Goal: Task Accomplishment & Management: Manage account settings

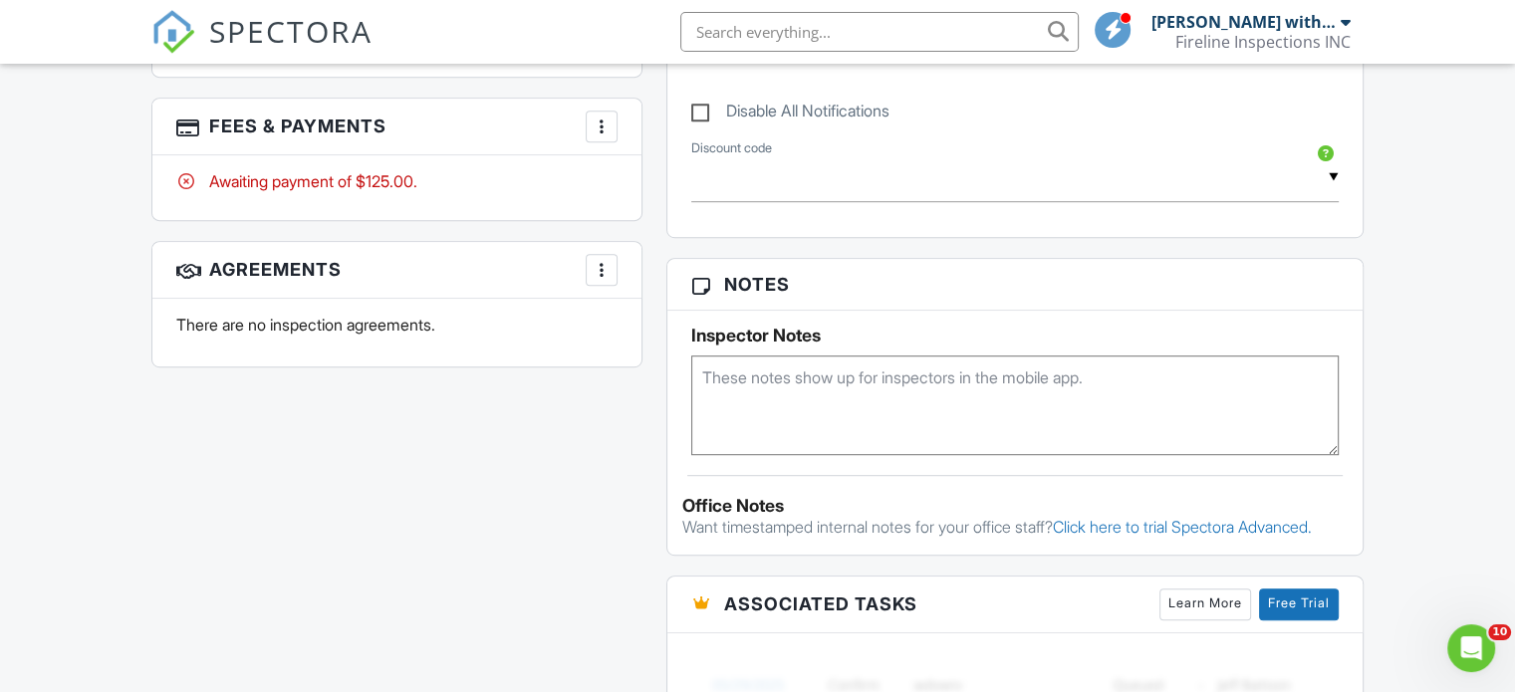
click at [606, 125] on div at bounding box center [602, 127] width 20 height 20
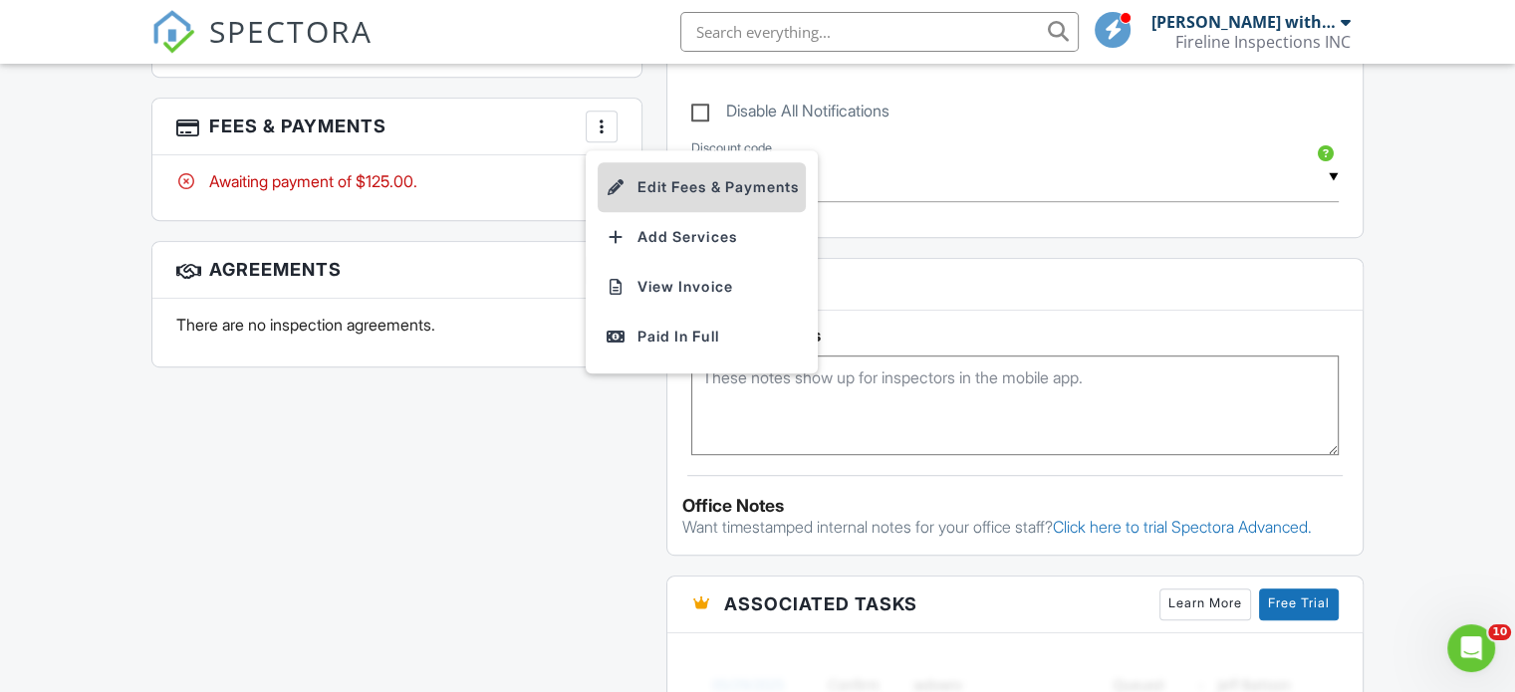
click at [738, 183] on li "Edit Fees & Payments" at bounding box center [702, 187] width 208 height 50
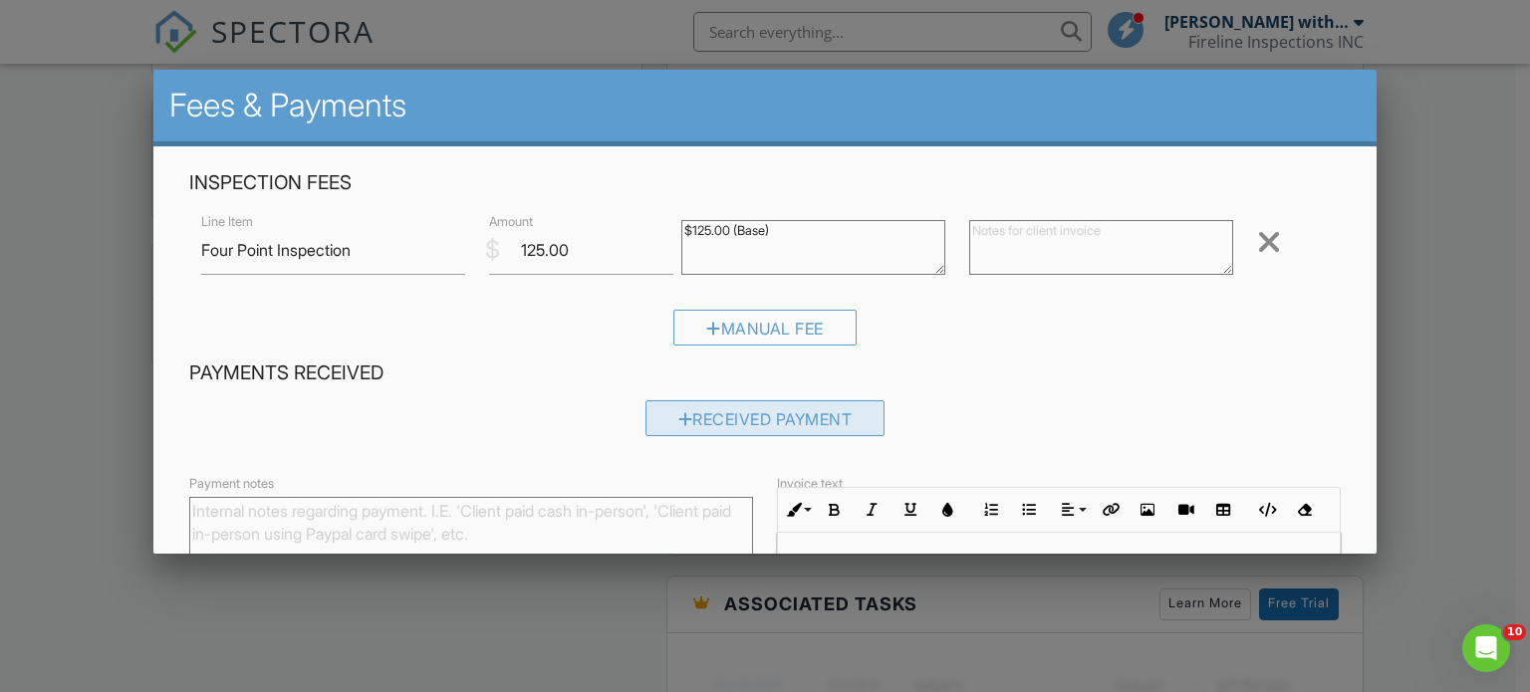
click at [761, 409] on div "Received Payment" at bounding box center [766, 419] width 240 height 36
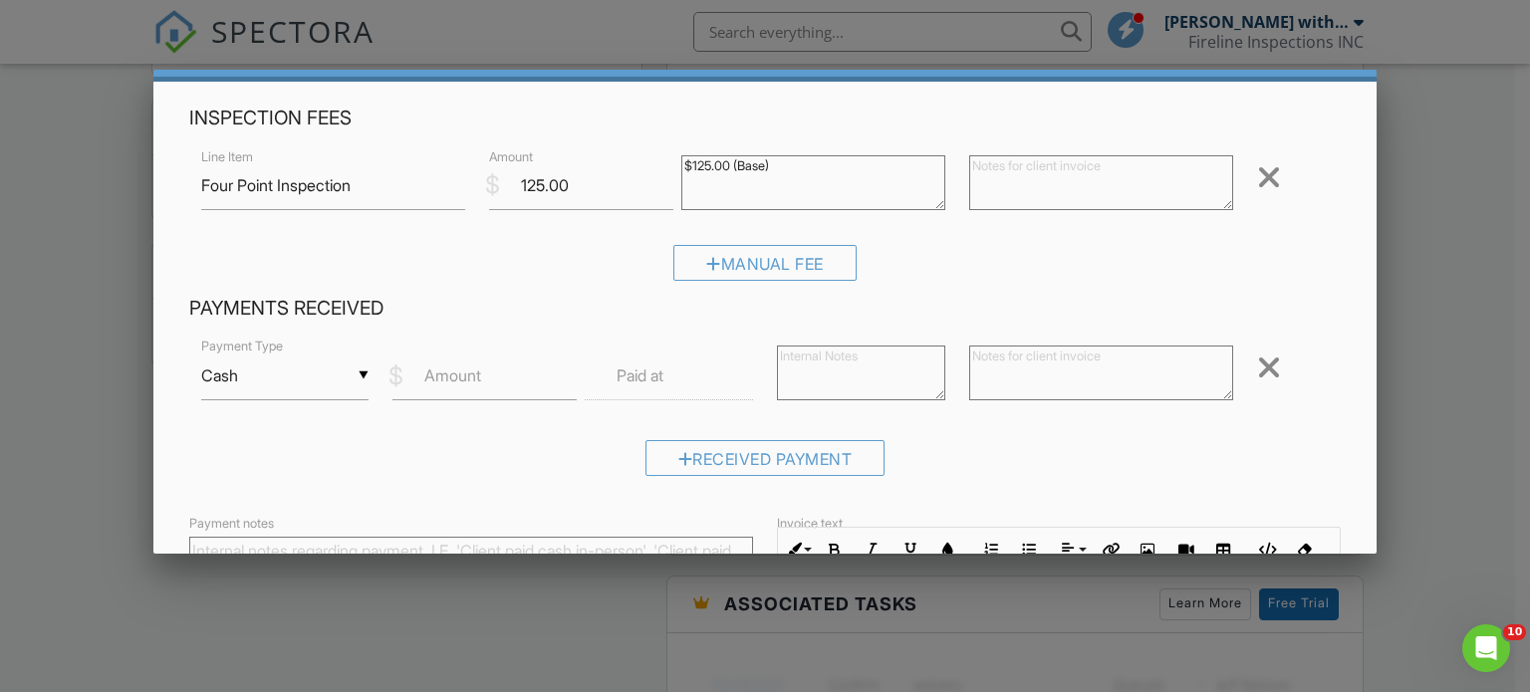
scroll to position [100, 0]
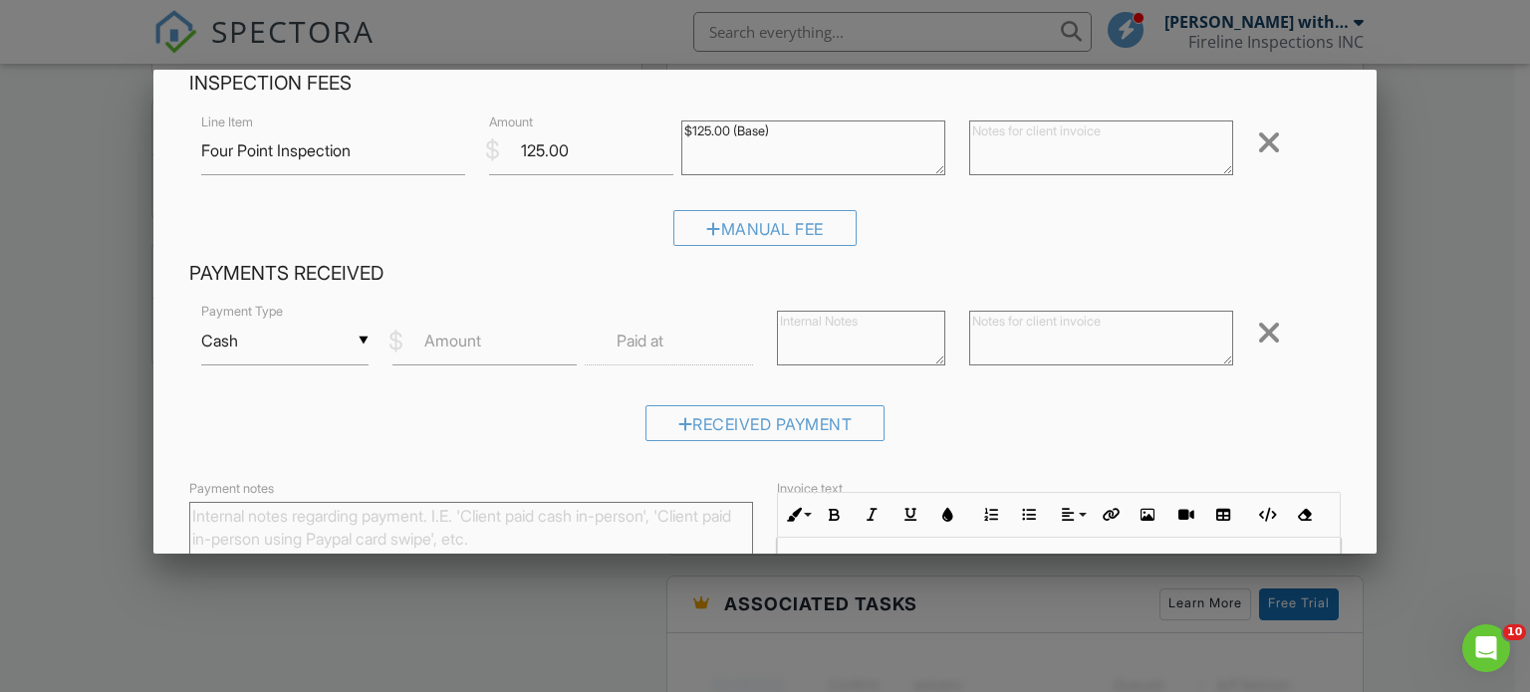
click at [295, 335] on div "▼ Cash Cash Check On-Site Card Other Cash Check On-Site Card Other" at bounding box center [285, 341] width 168 height 49
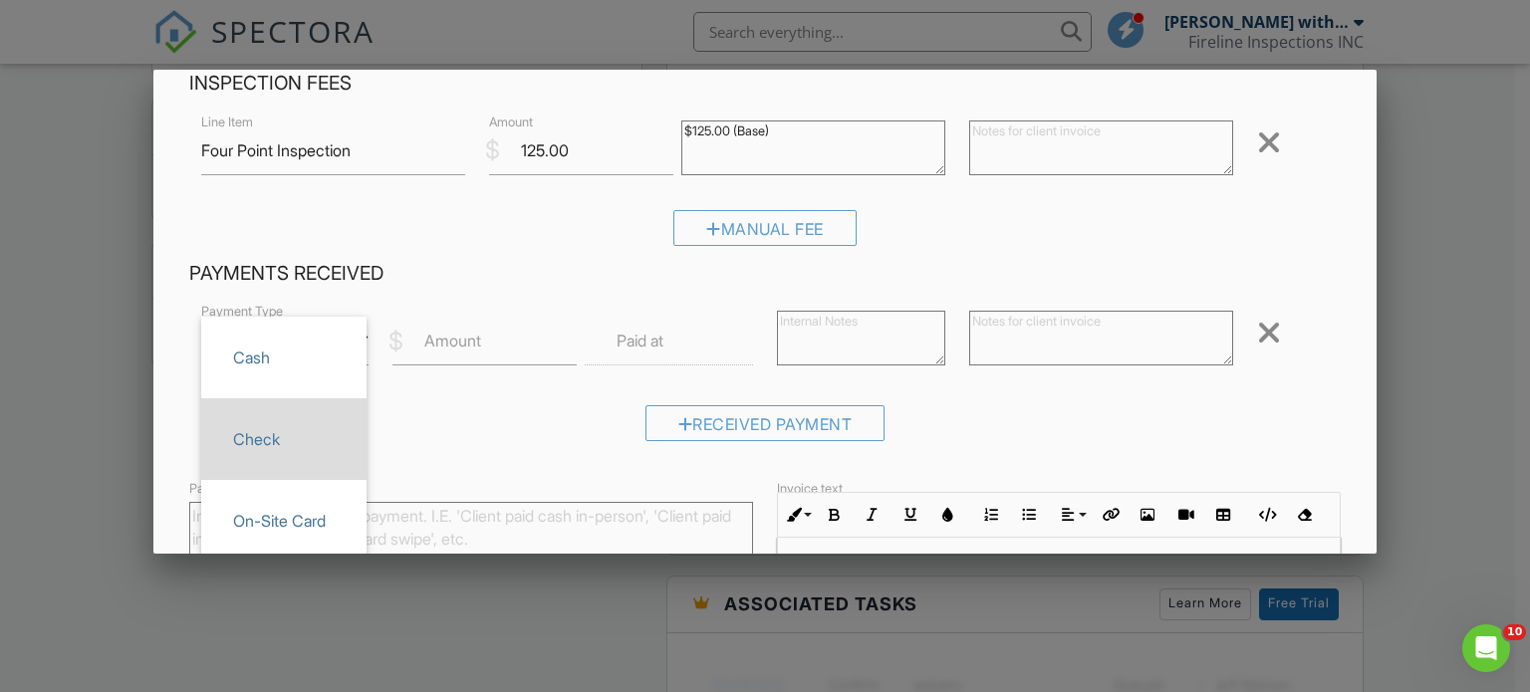
click at [288, 441] on span "Check" at bounding box center [284, 439] width 134 height 50
type input "Check"
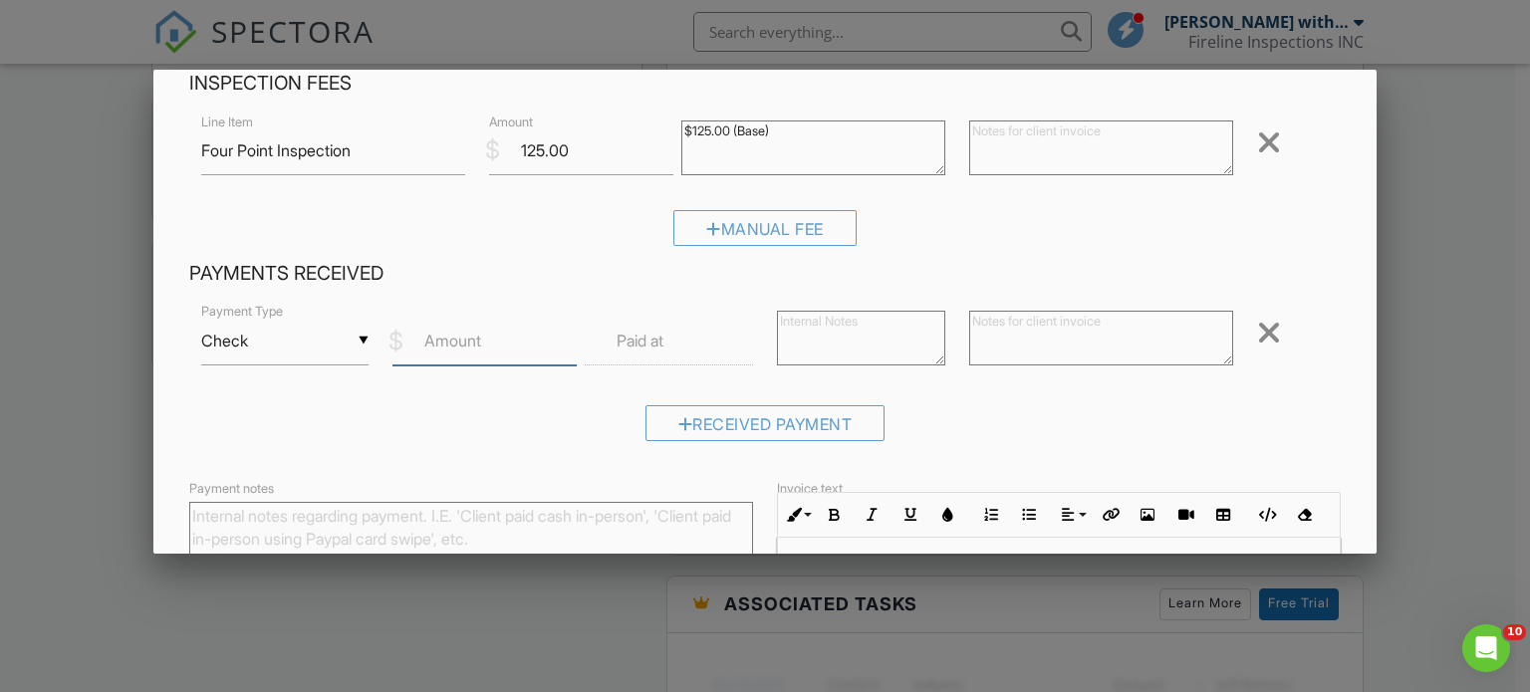
click at [513, 356] on input "Amount" at bounding box center [485, 341] width 184 height 49
type input "125"
click at [1033, 336] on textarea at bounding box center [1101, 338] width 264 height 55
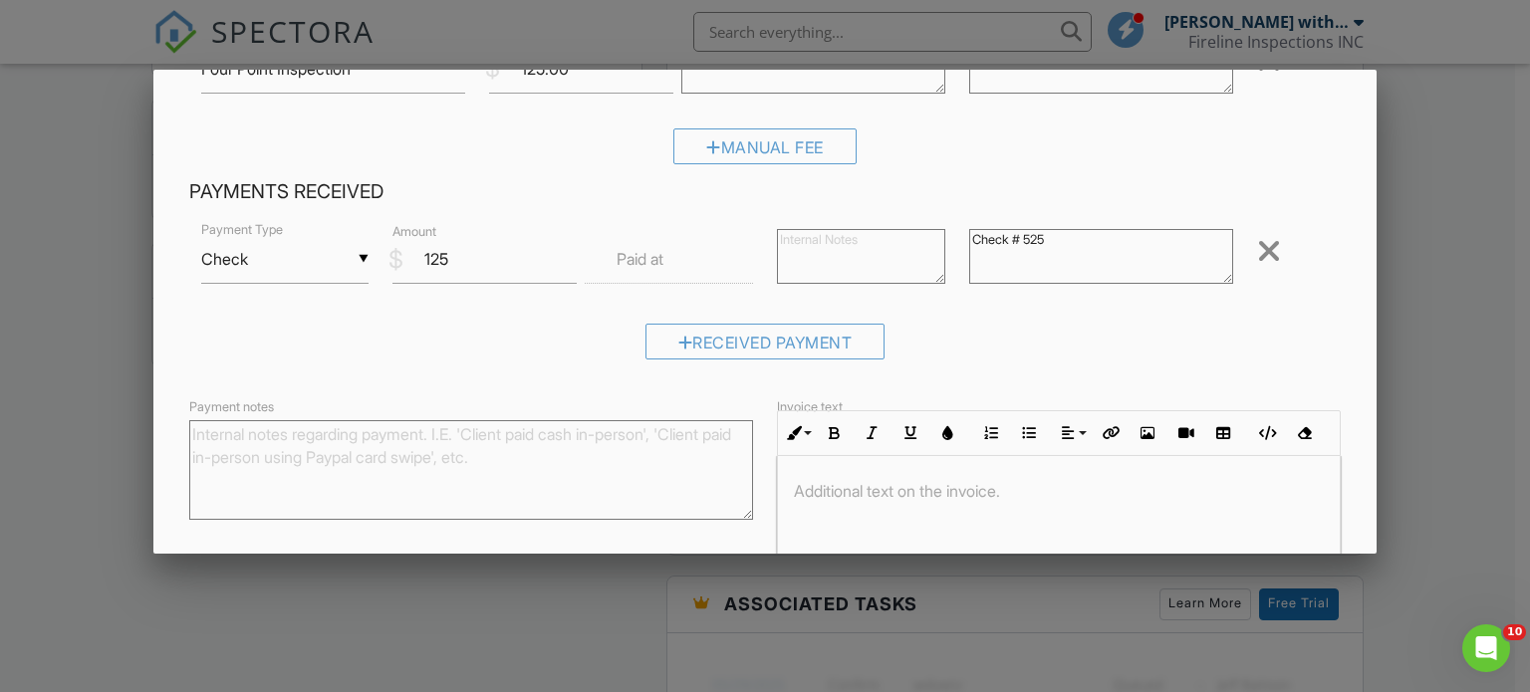
scroll to position [327, 0]
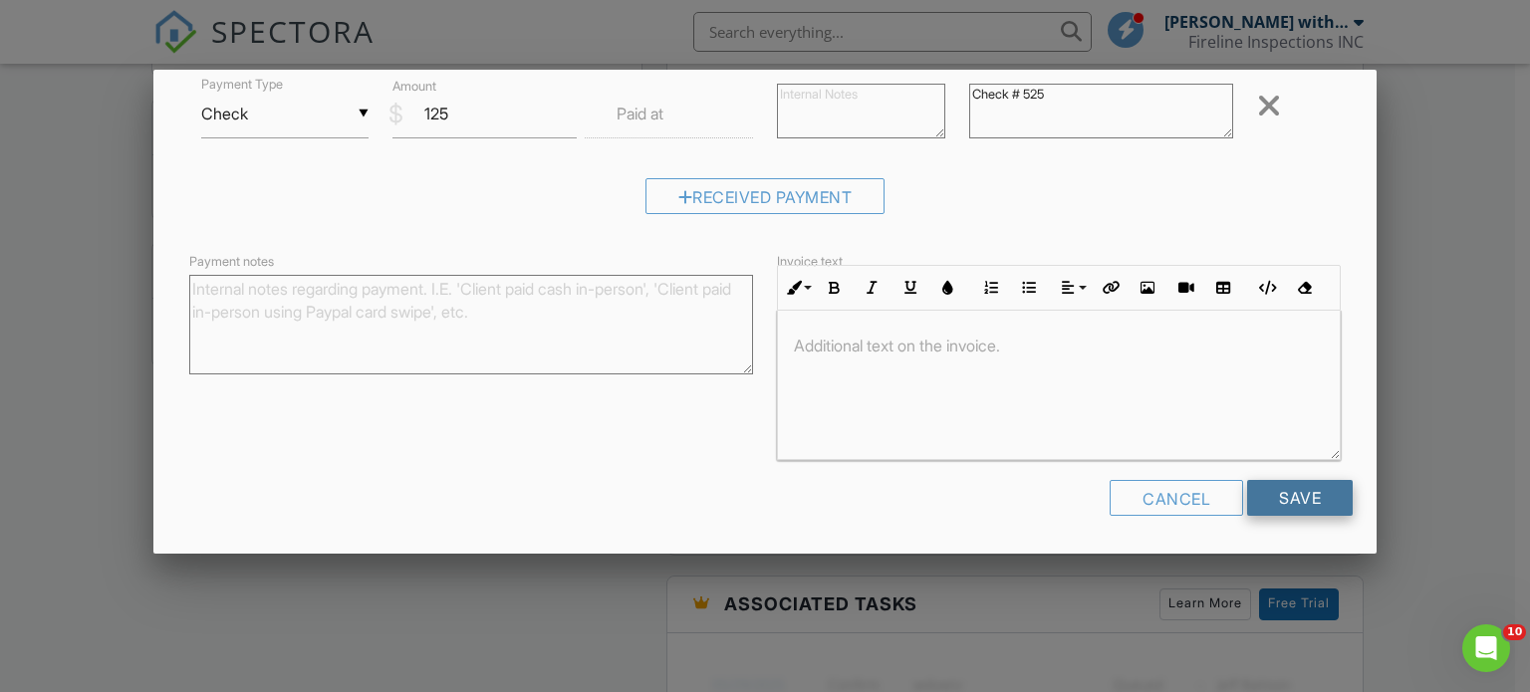
type textarea "Check # 525"
click at [1275, 506] on input "Save" at bounding box center [1300, 498] width 106 height 36
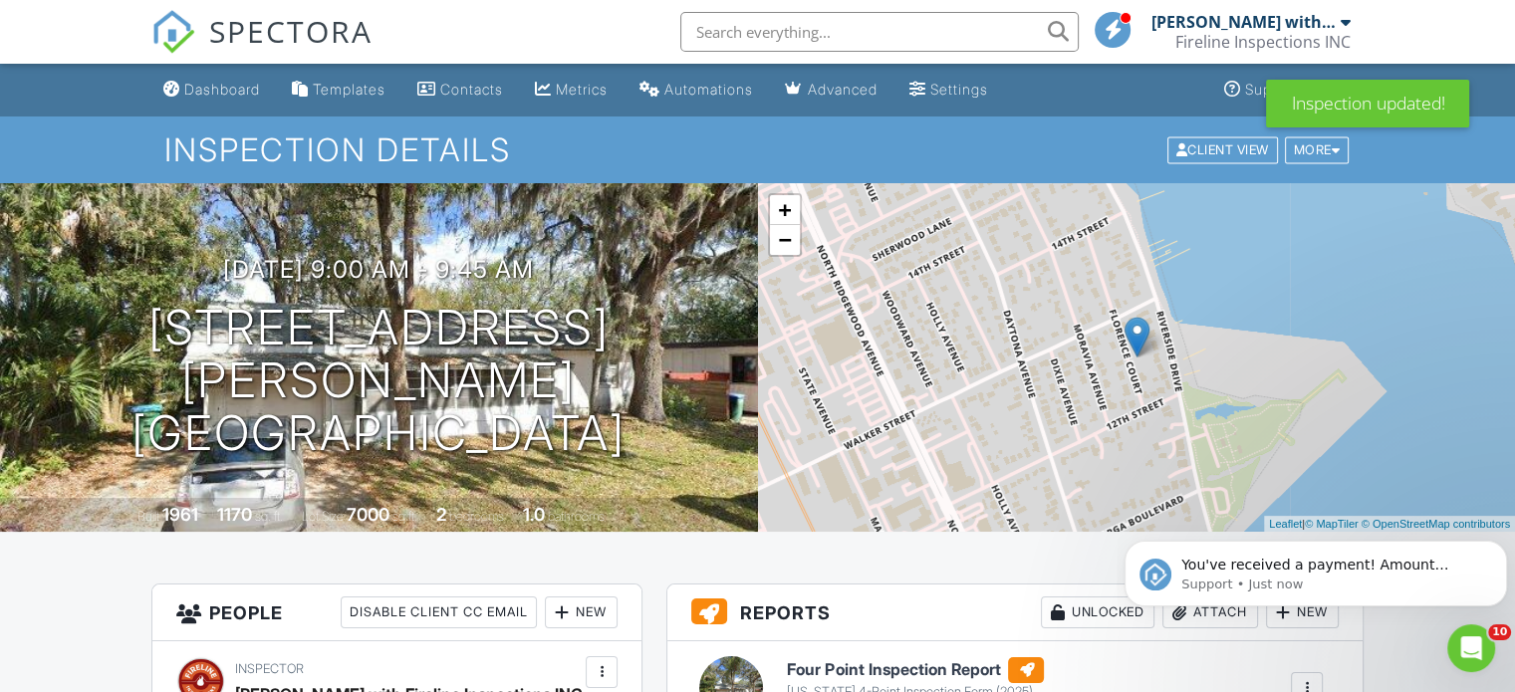
click at [250, 97] on div "Dashboard" at bounding box center [222, 89] width 76 height 17
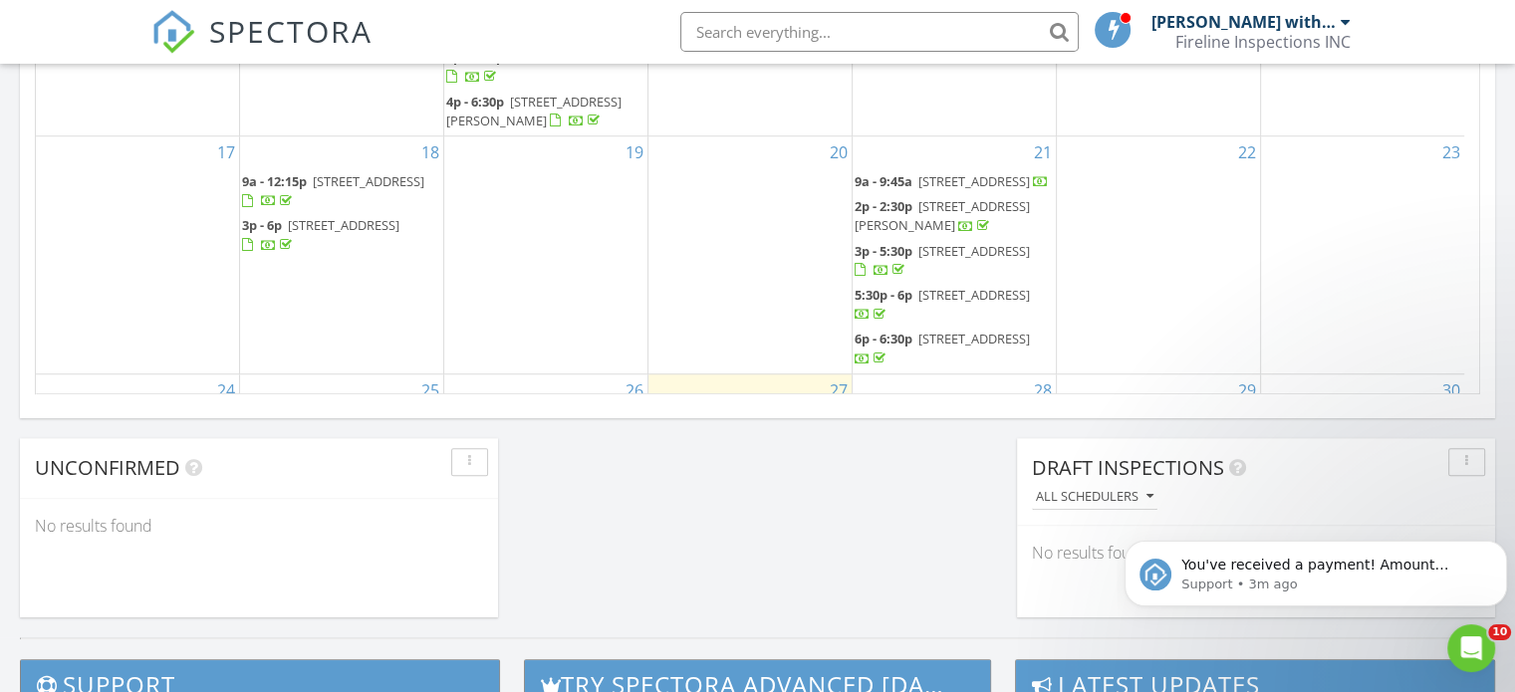
scroll to position [1503, 0]
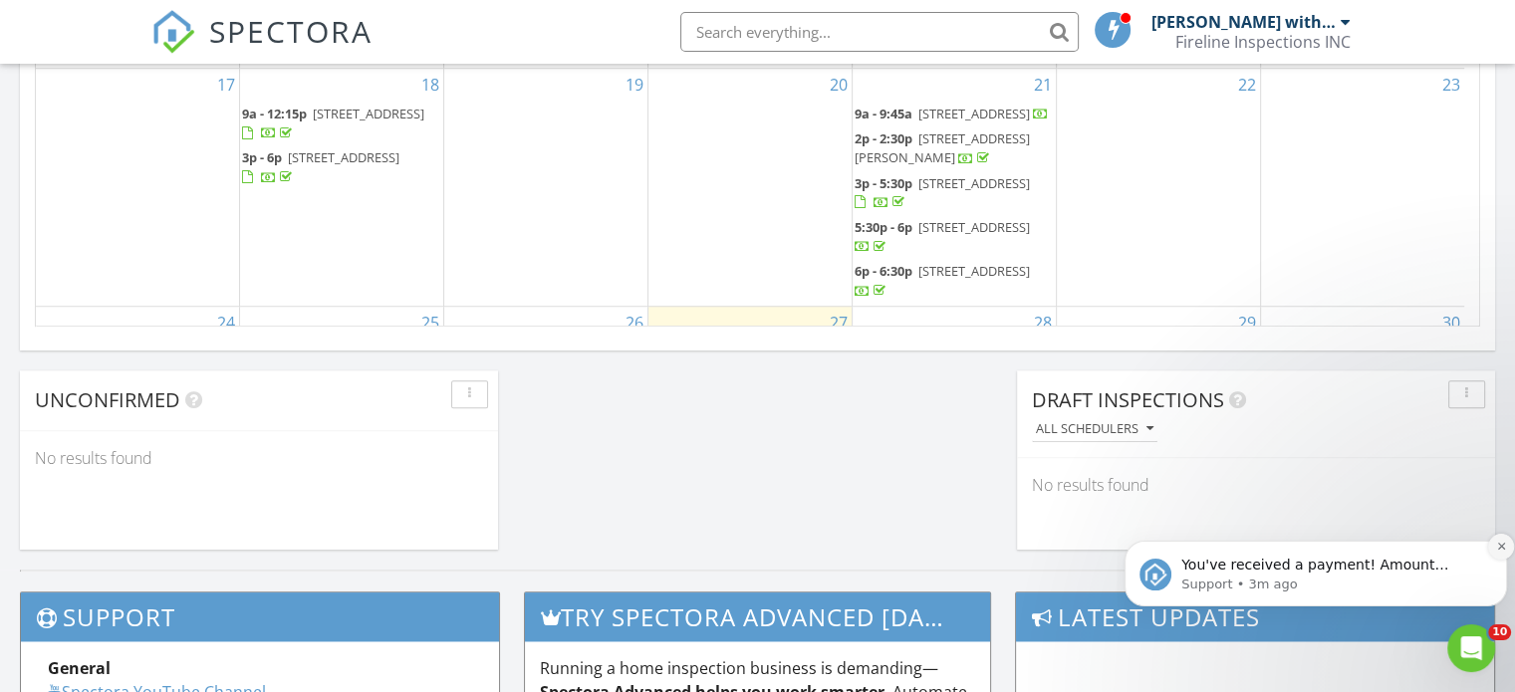
click at [1502, 546] on icon "Dismiss notification" at bounding box center [1501, 546] width 7 height 7
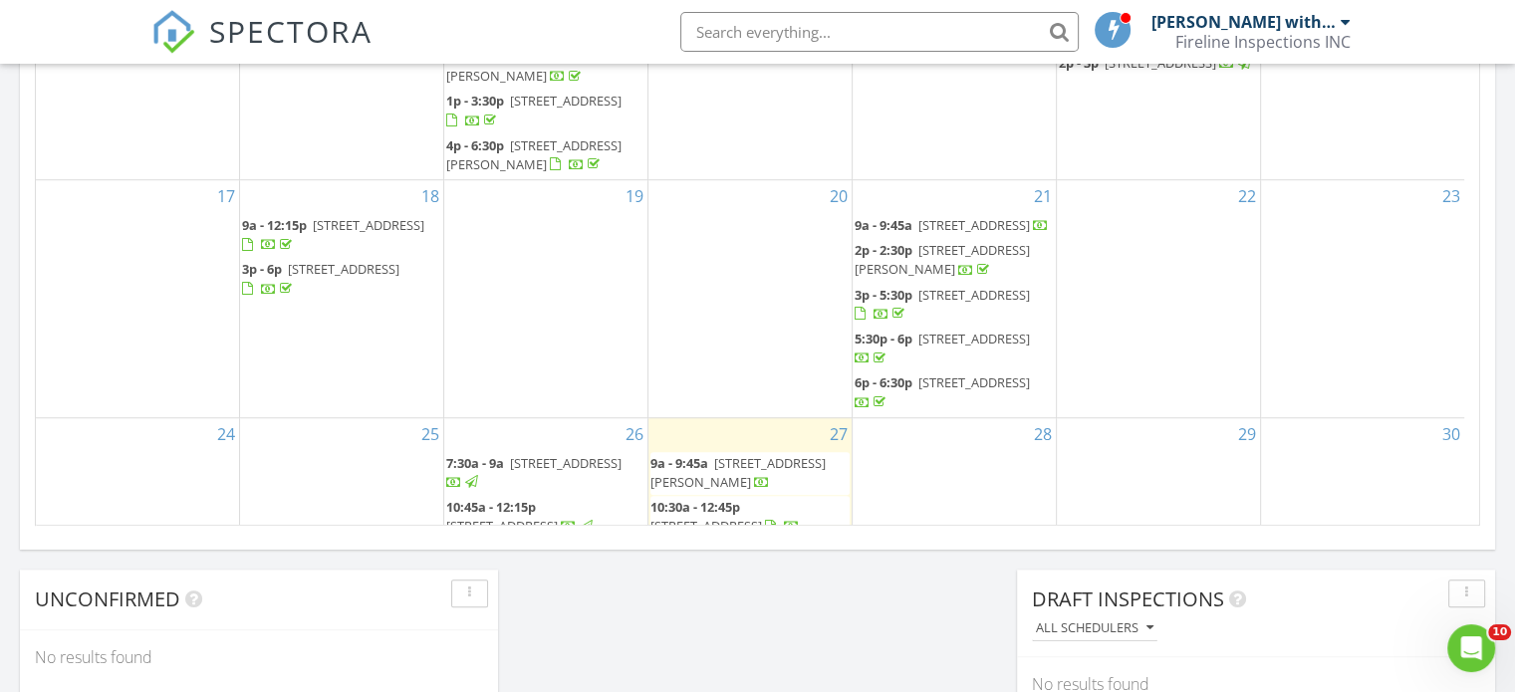
scroll to position [192, 0]
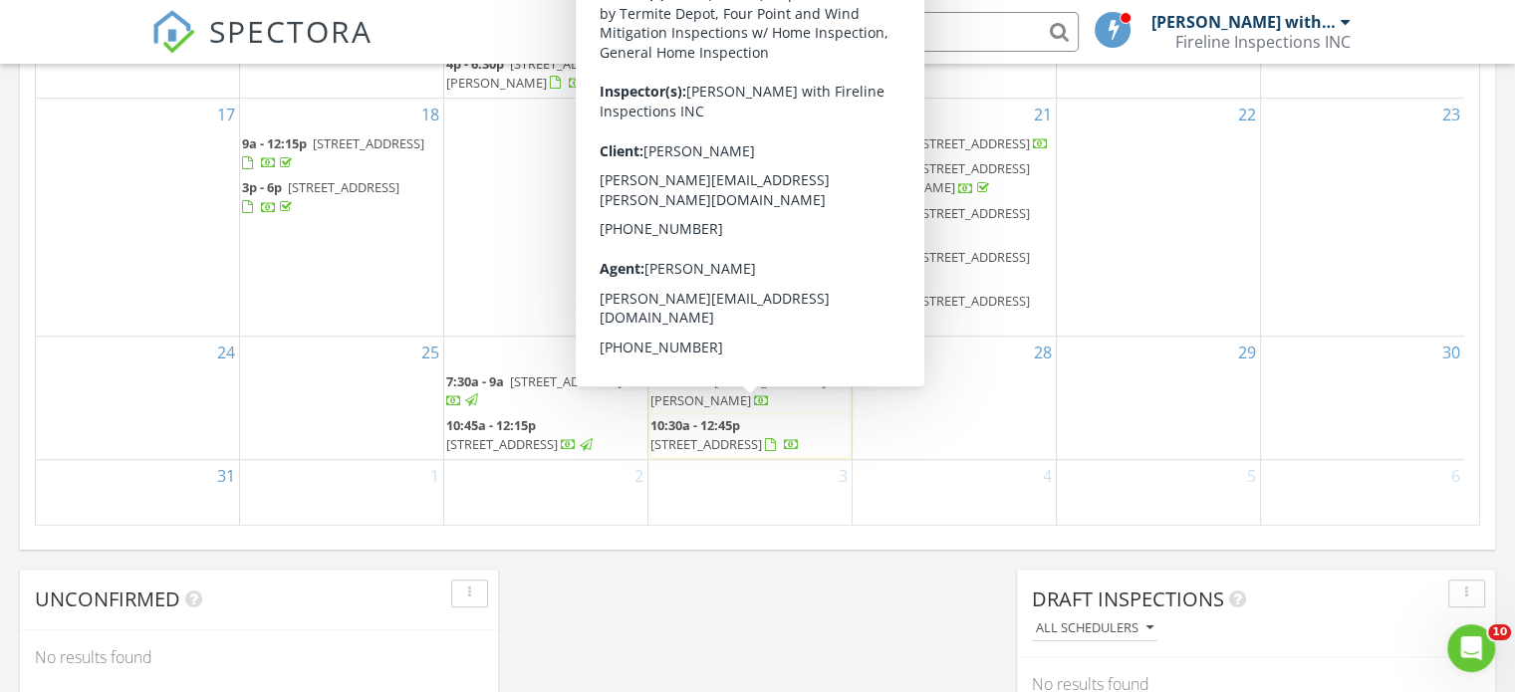
click at [762, 435] on span "129 Blue Heron Dr Apt D, Daytona Beach 32119" at bounding box center [707, 444] width 112 height 18
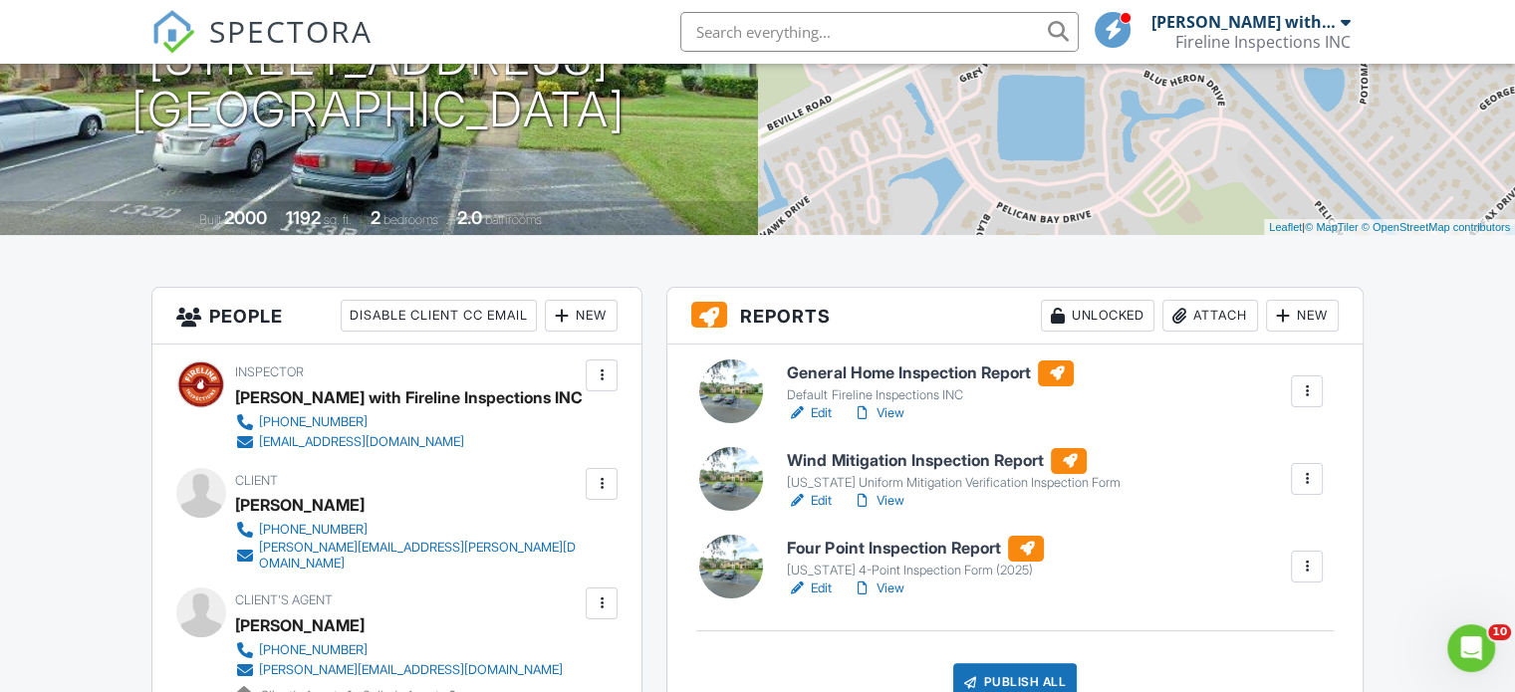
scroll to position [299, 0]
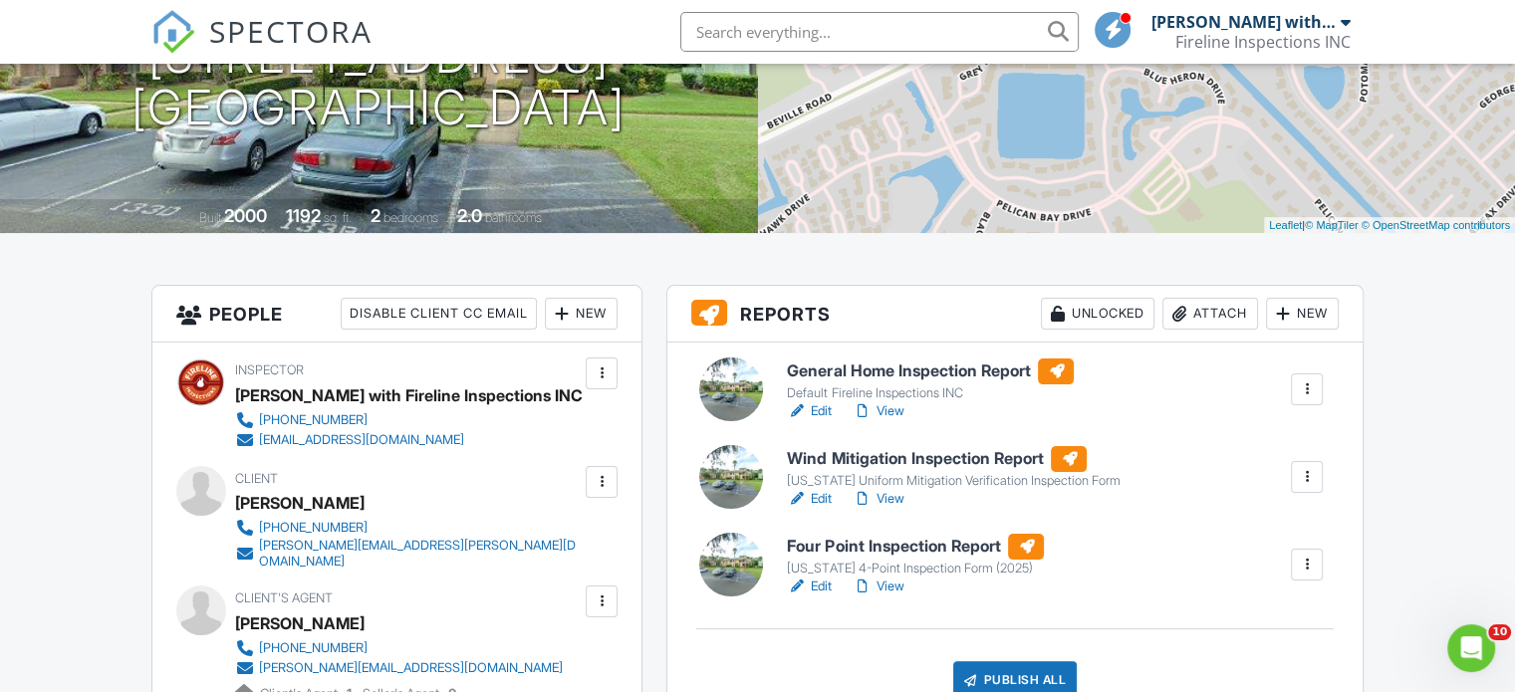
click at [270, 499] on div "[PERSON_NAME]" at bounding box center [300, 503] width 130 height 30
copy div "Christina"
click at [337, 505] on div "[PERSON_NAME]" at bounding box center [300, 503] width 130 height 30
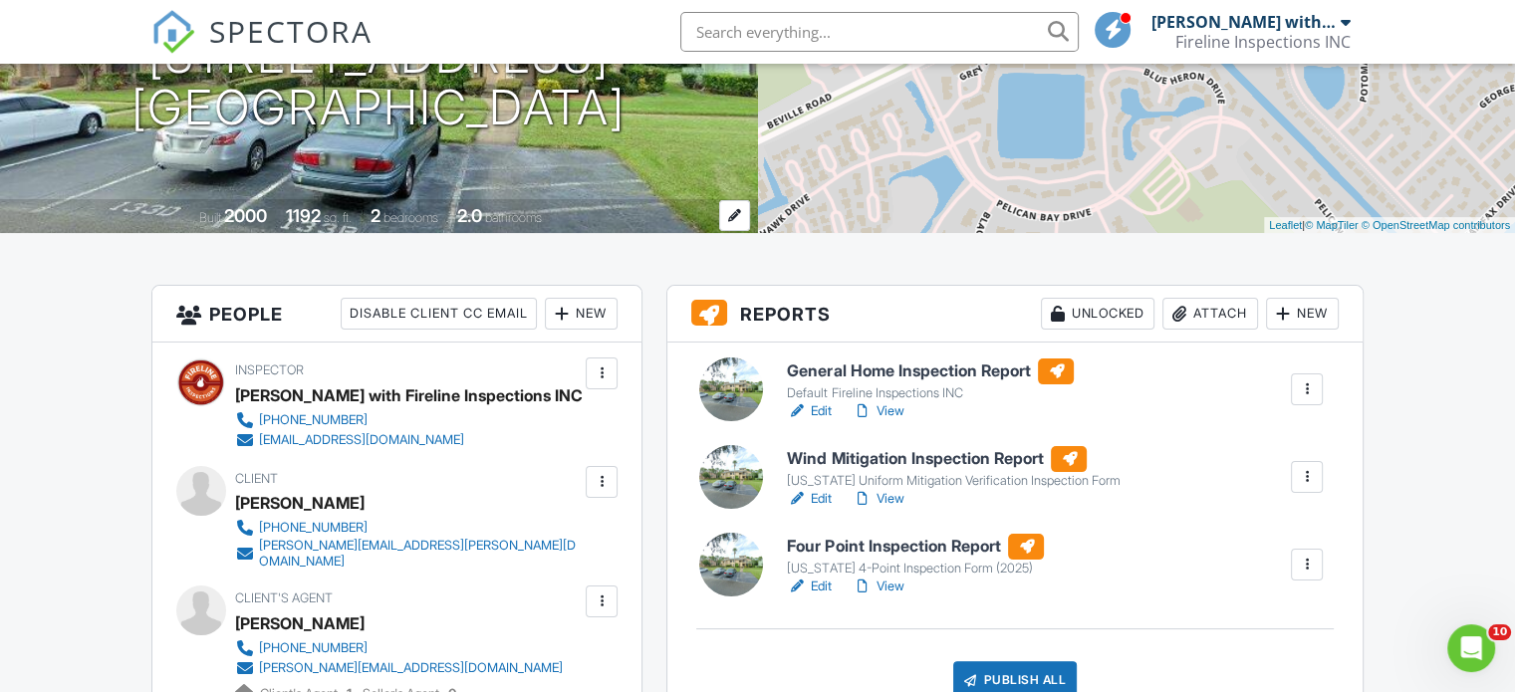
copy div "Karns"
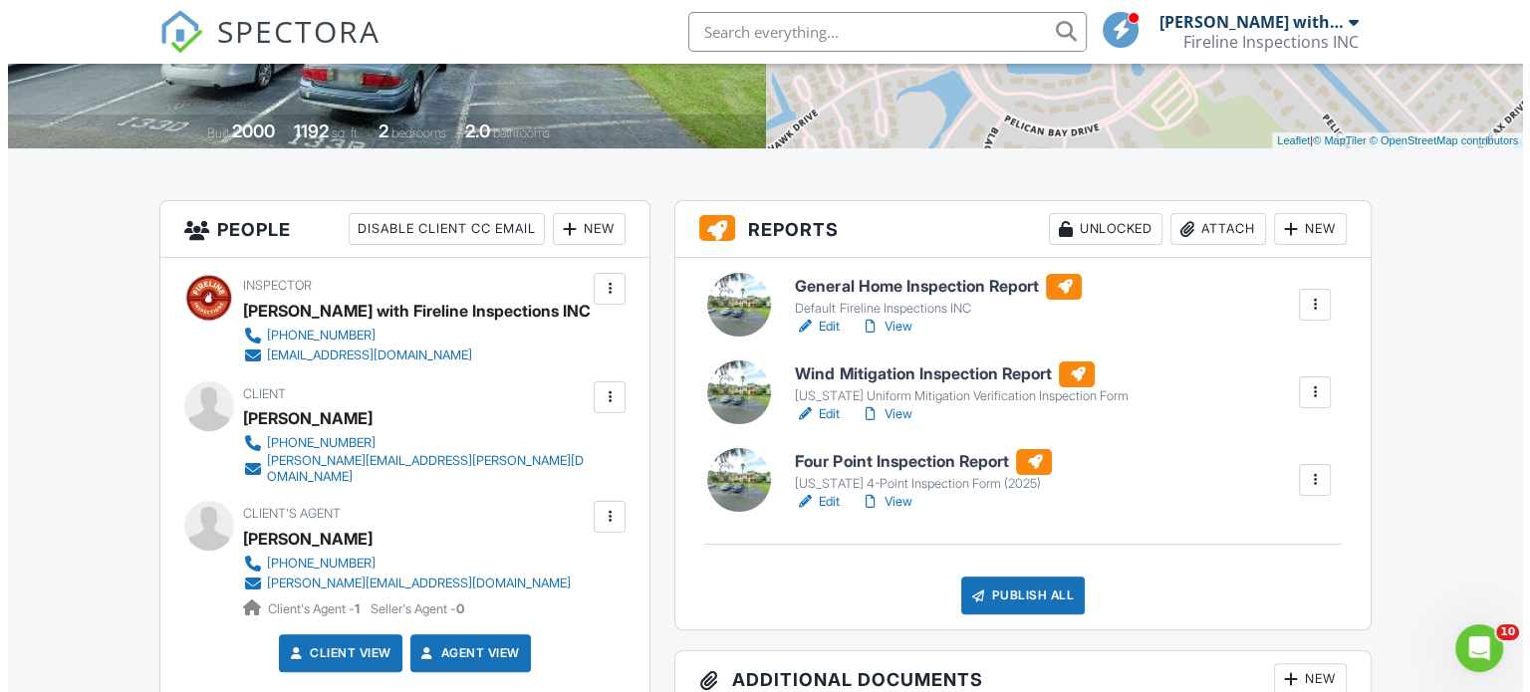
scroll to position [498, 0]
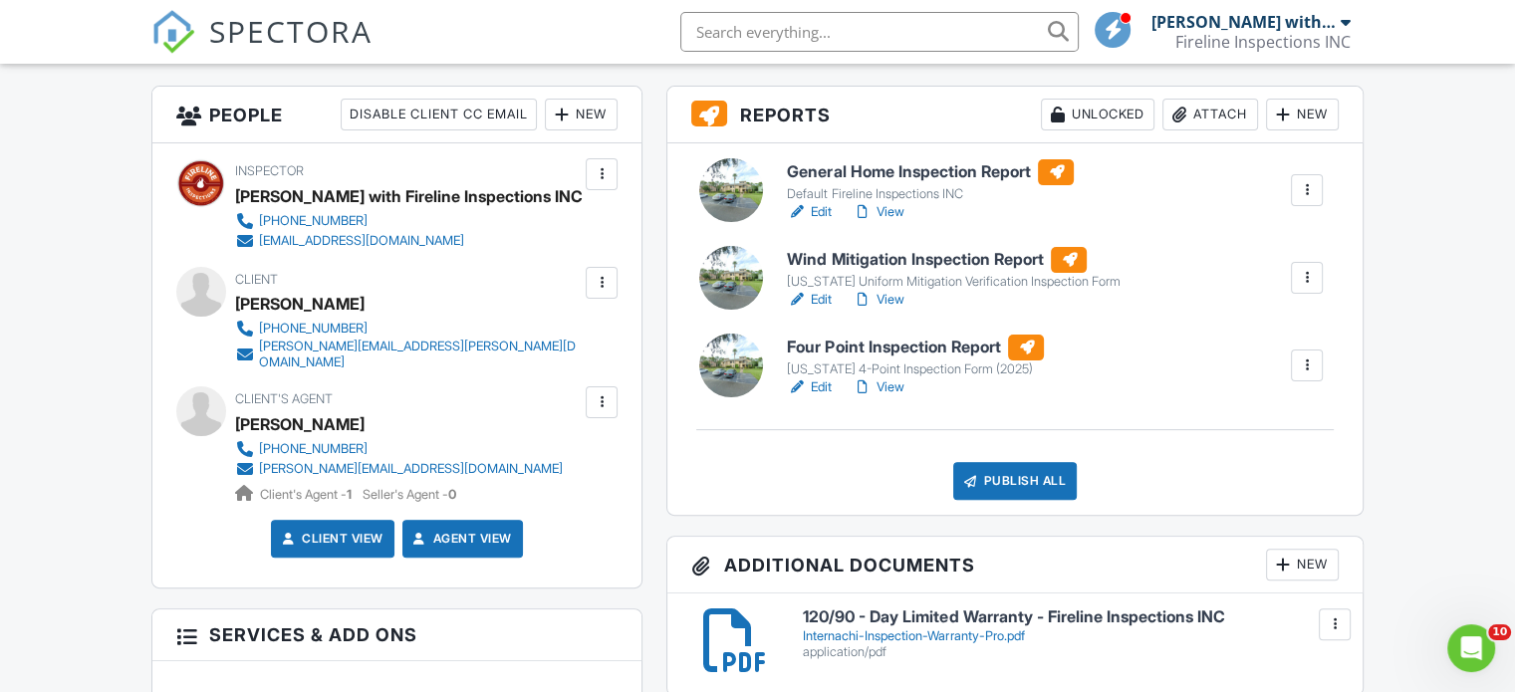
click at [586, 287] on div at bounding box center [602, 283] width 32 height 32
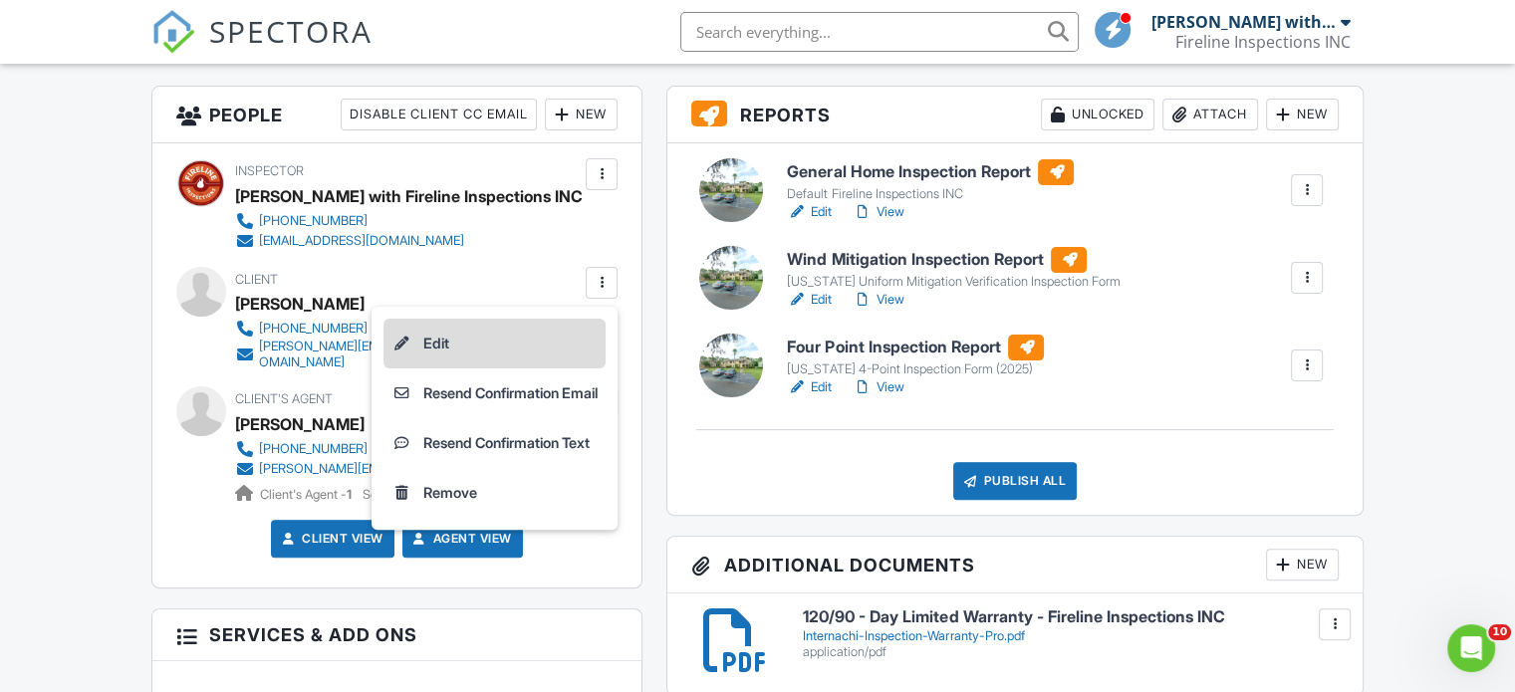
click at [510, 334] on li "Edit" at bounding box center [495, 344] width 222 height 50
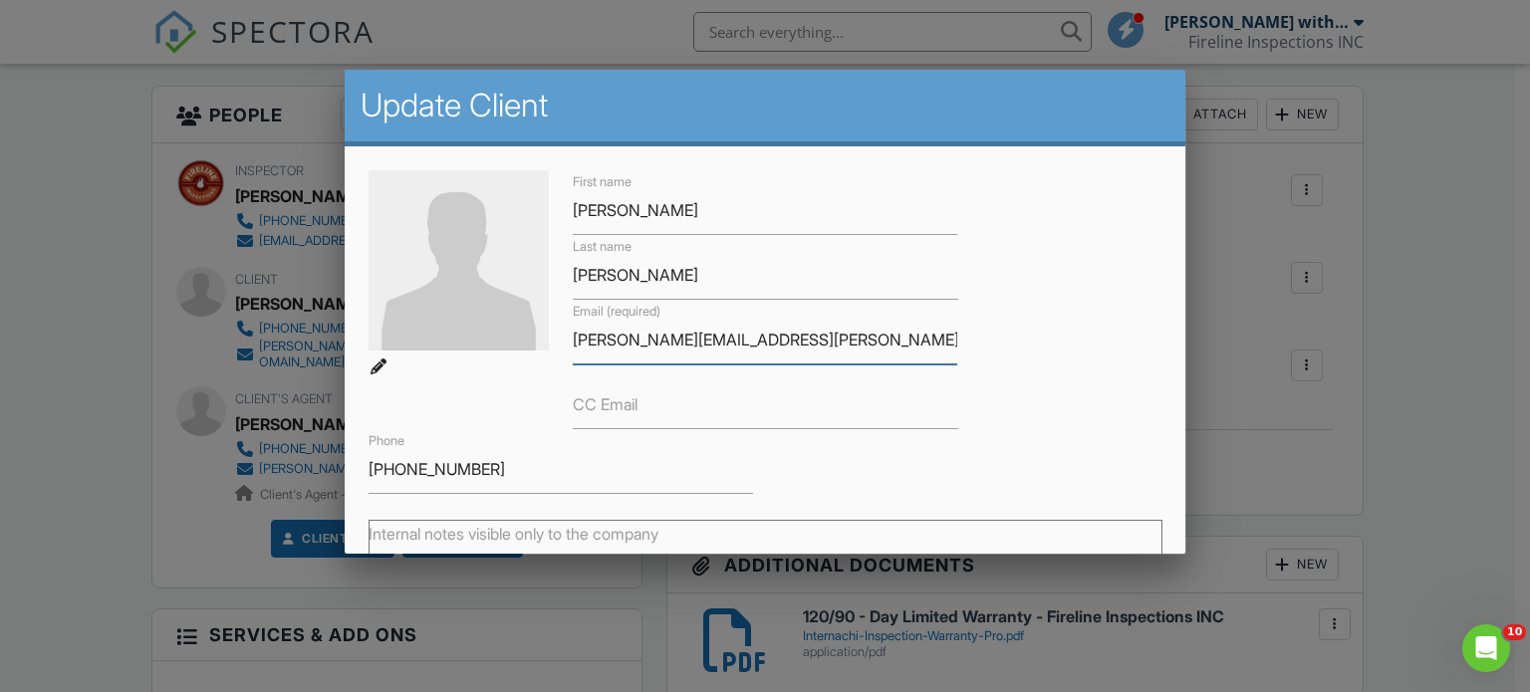
click at [621, 337] on input "[PERSON_NAME][EMAIL_ADDRESS][PERSON_NAME][DOMAIN_NAME]" at bounding box center [765, 340] width 385 height 49
click at [621, 338] on input "[PERSON_NAME][EMAIL_ADDRESS][PERSON_NAME][DOMAIN_NAME]" at bounding box center [765, 340] width 385 height 49
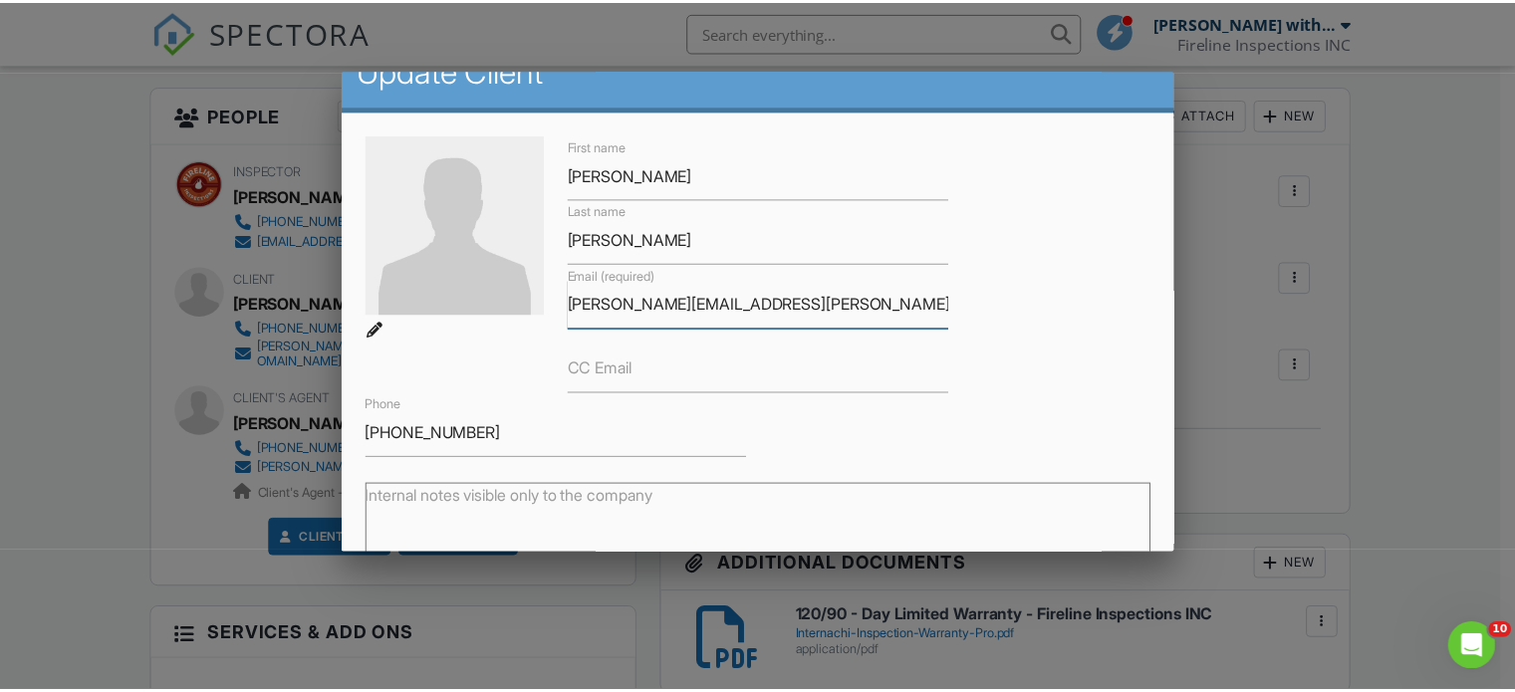
scroll to position [100, 0]
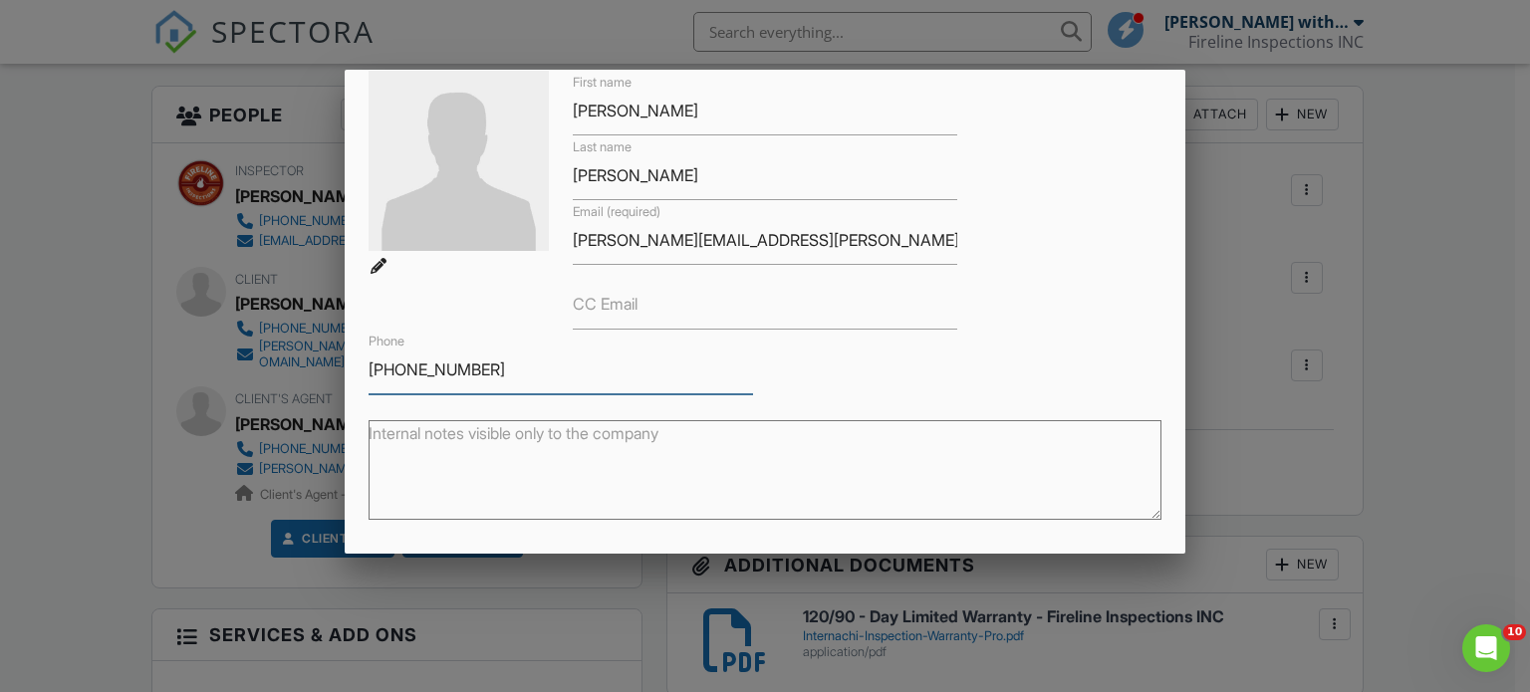
click at [430, 378] on input "[PHONE_NUMBER]" at bounding box center [561, 370] width 385 height 49
click at [1393, 250] on div at bounding box center [765, 333] width 1530 height 866
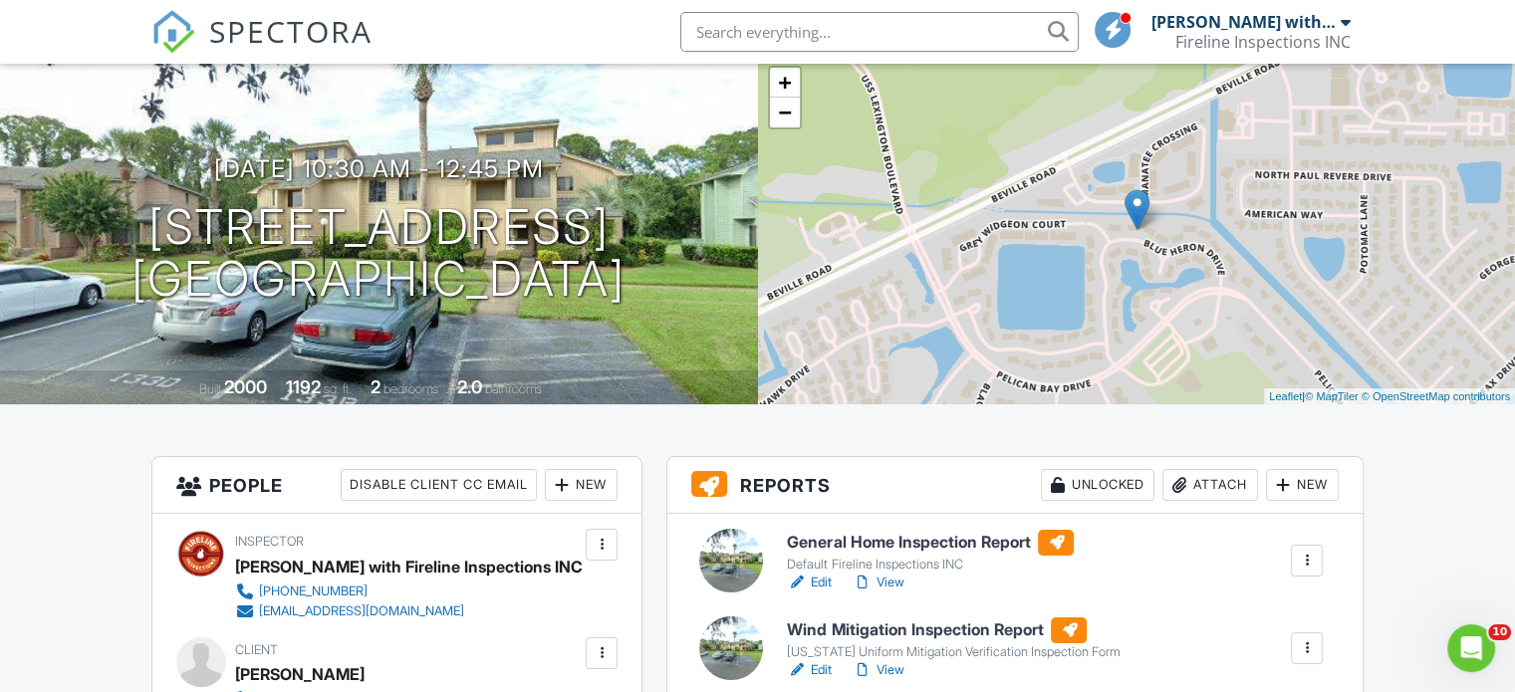
scroll to position [0, 0]
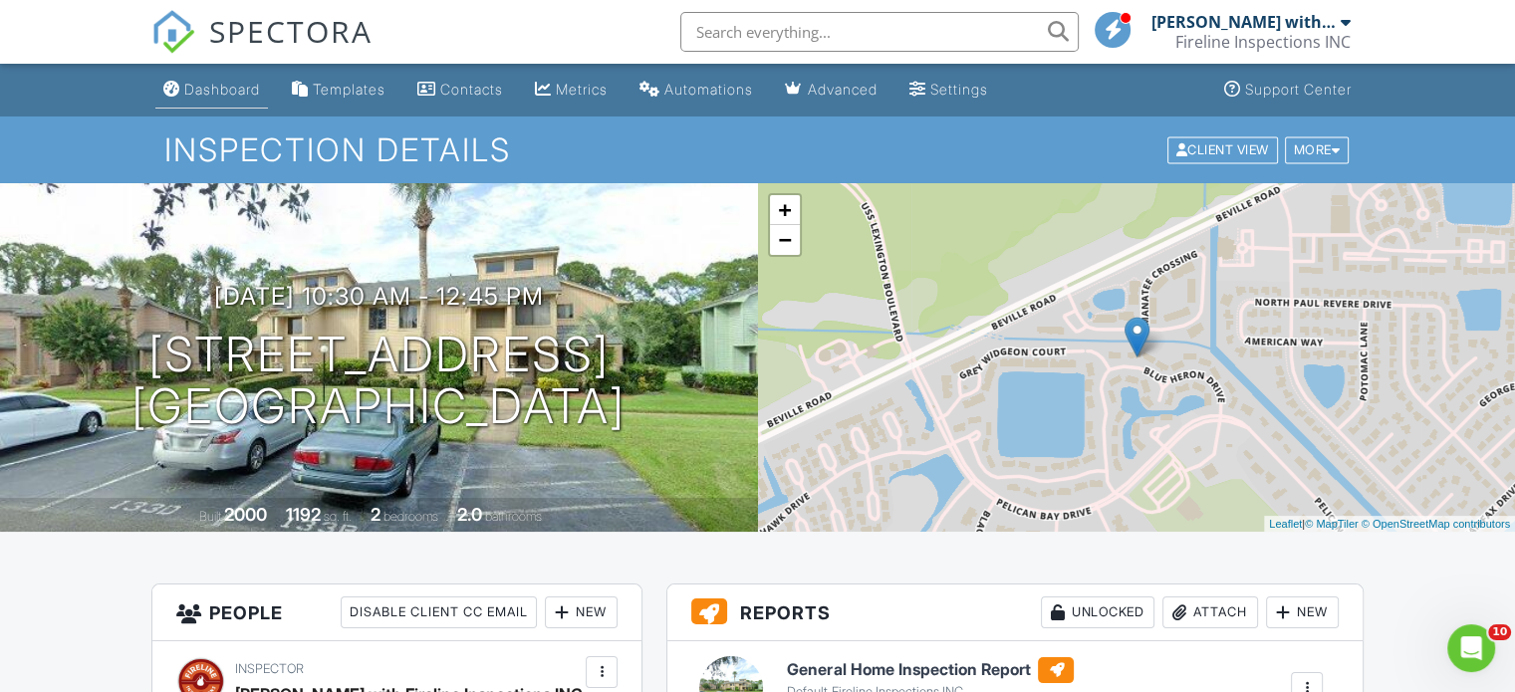
click at [243, 105] on link "Dashboard" at bounding box center [211, 90] width 113 height 37
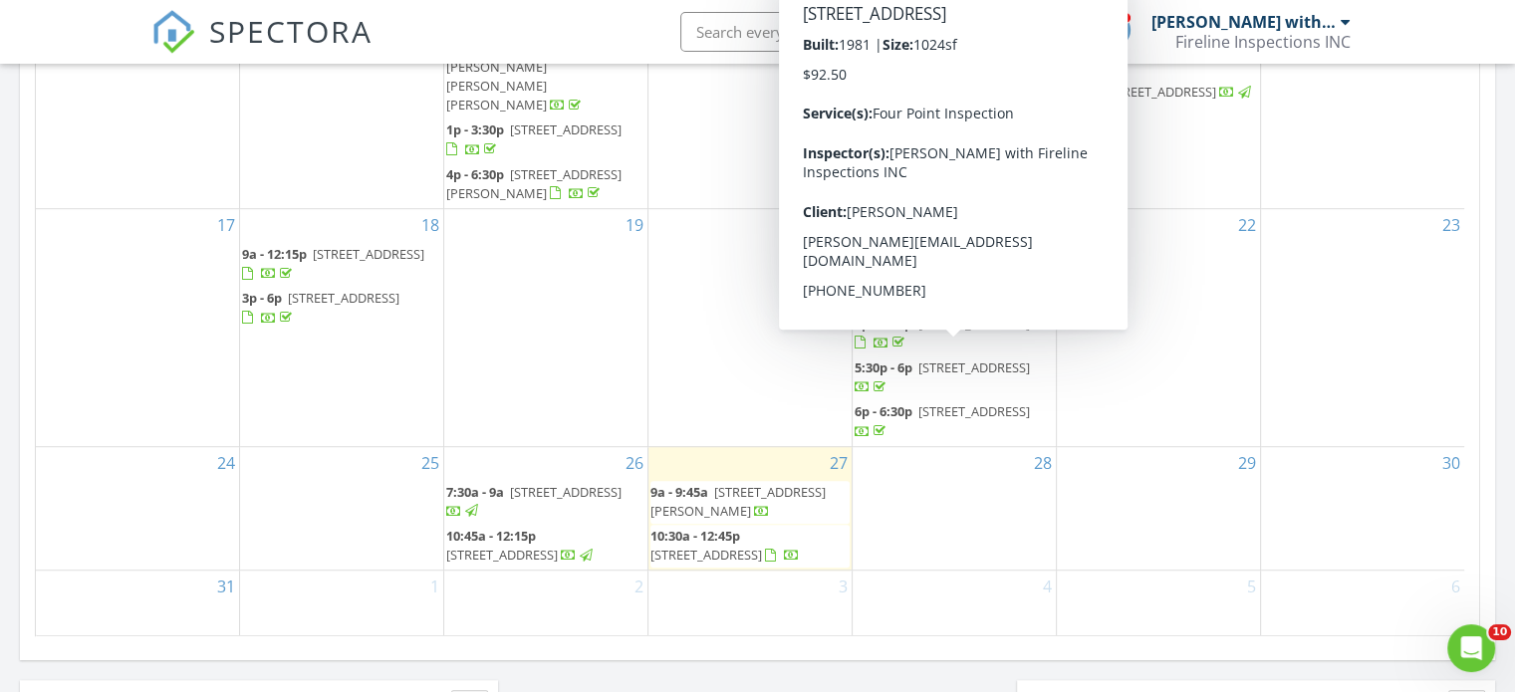
scroll to position [1295, 0]
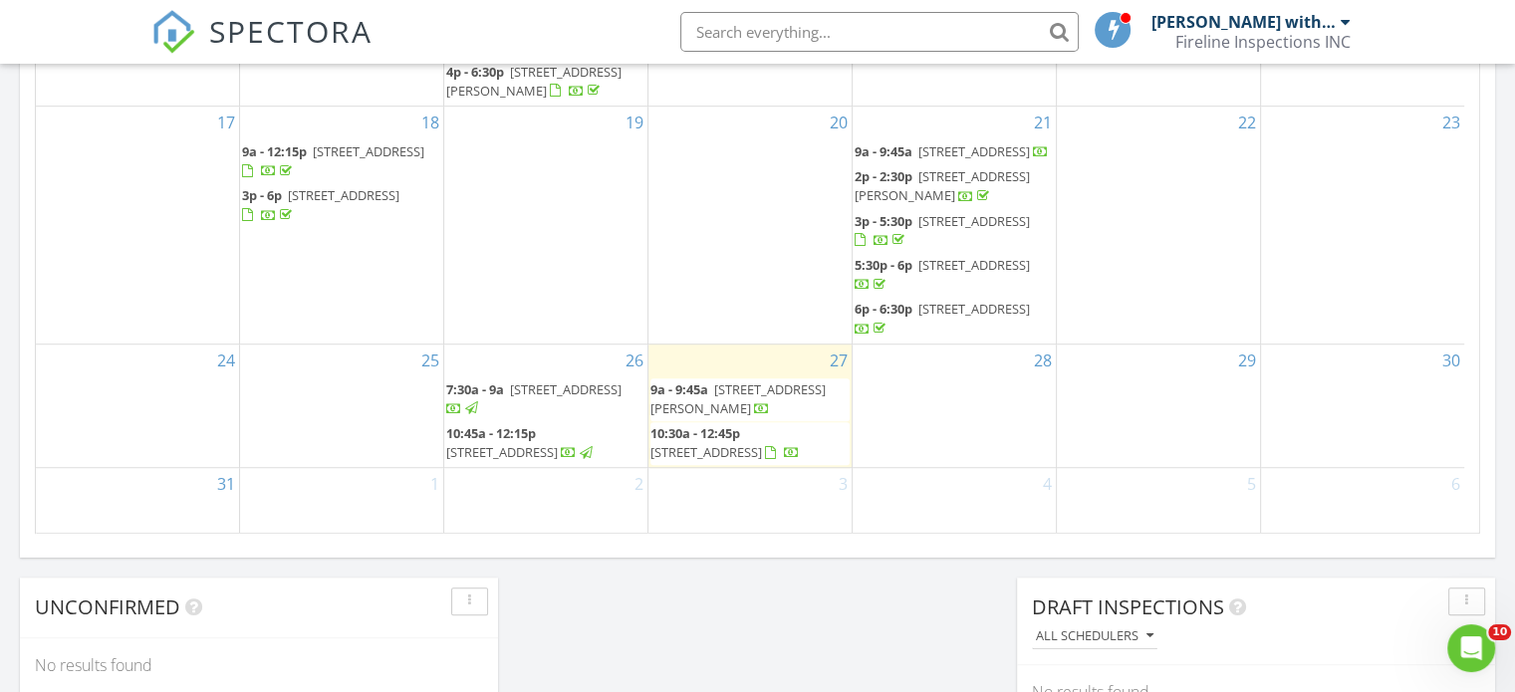
click at [748, 443] on span "[STREET_ADDRESS]" at bounding box center [707, 452] width 112 height 18
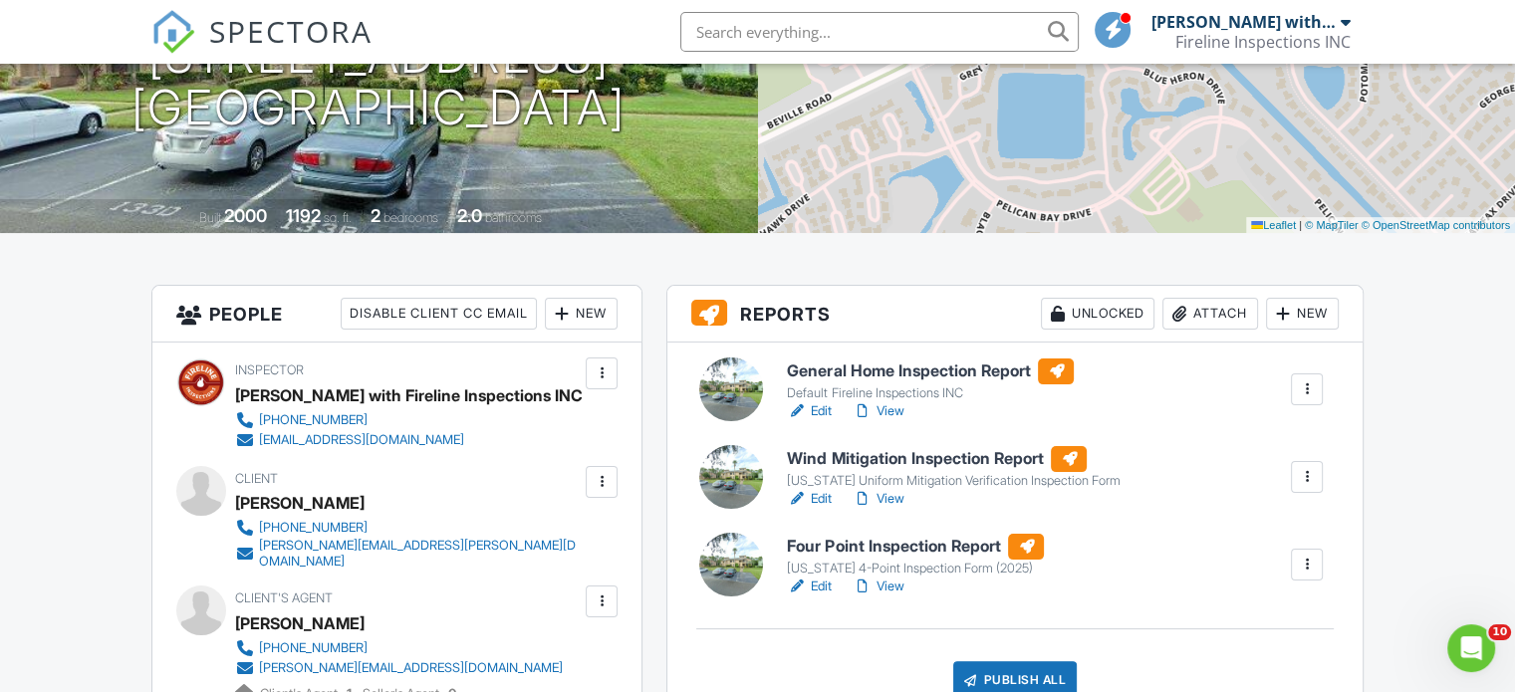
click at [295, 500] on div "[PERSON_NAME]" at bounding box center [300, 503] width 130 height 30
copy div "Christina"
click at [351, 504] on div "[PERSON_NAME]" at bounding box center [300, 503] width 130 height 30
click at [350, 504] on div "[PERSON_NAME]" at bounding box center [300, 503] width 130 height 30
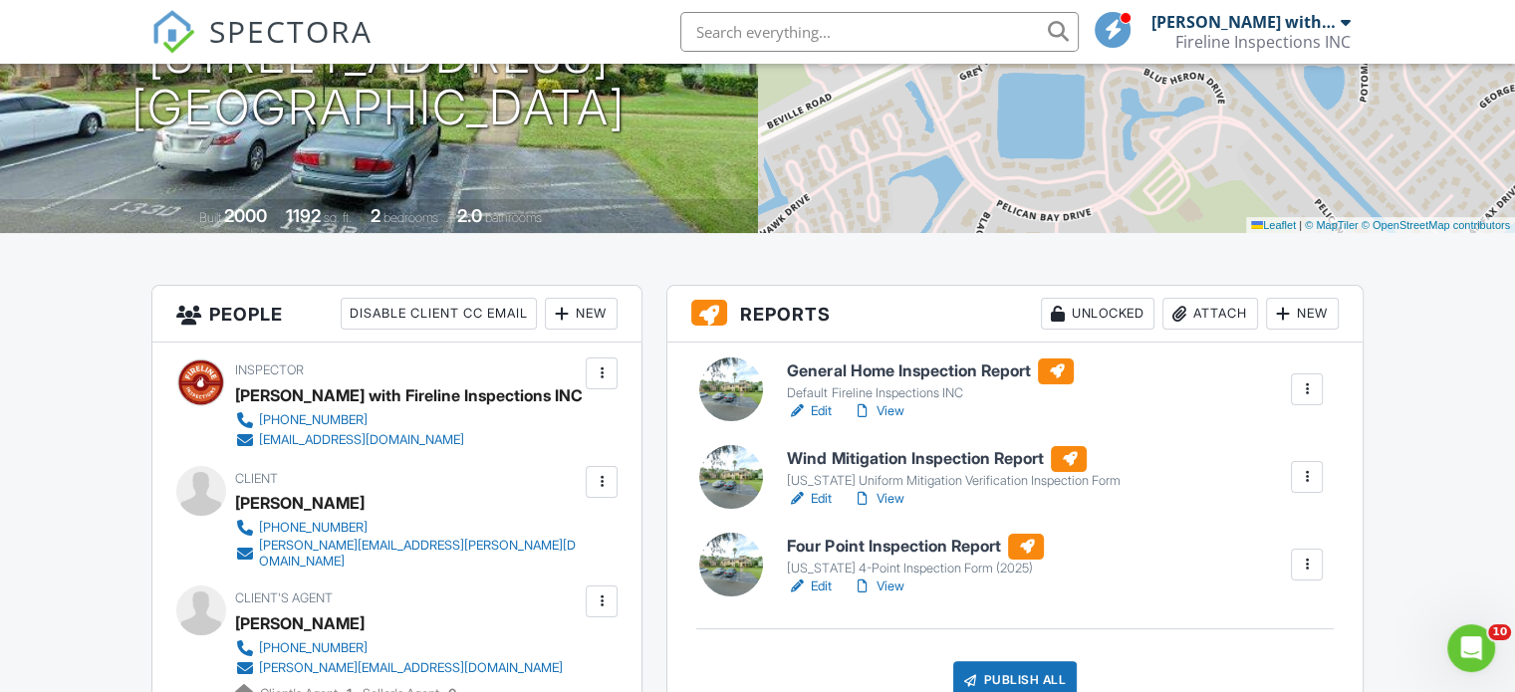
copy div "Karns"
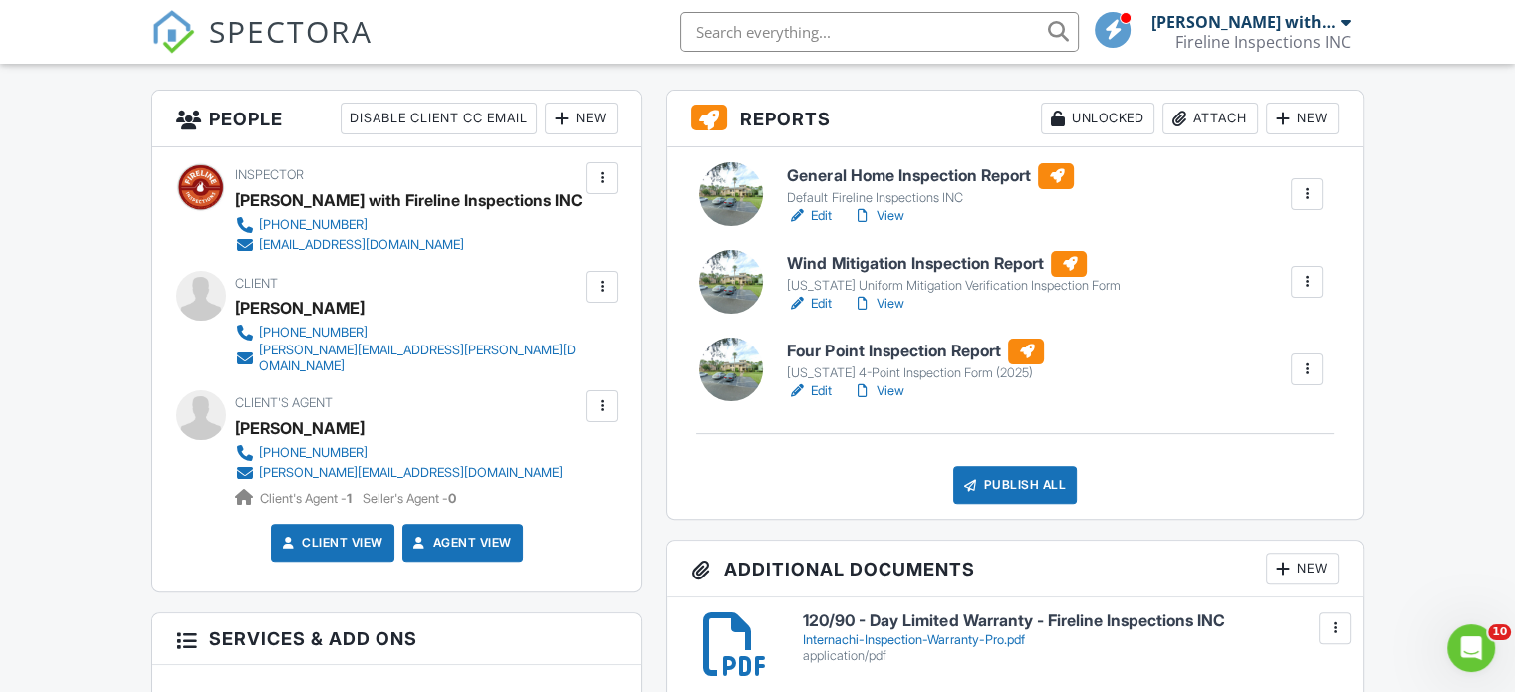
scroll to position [498, 0]
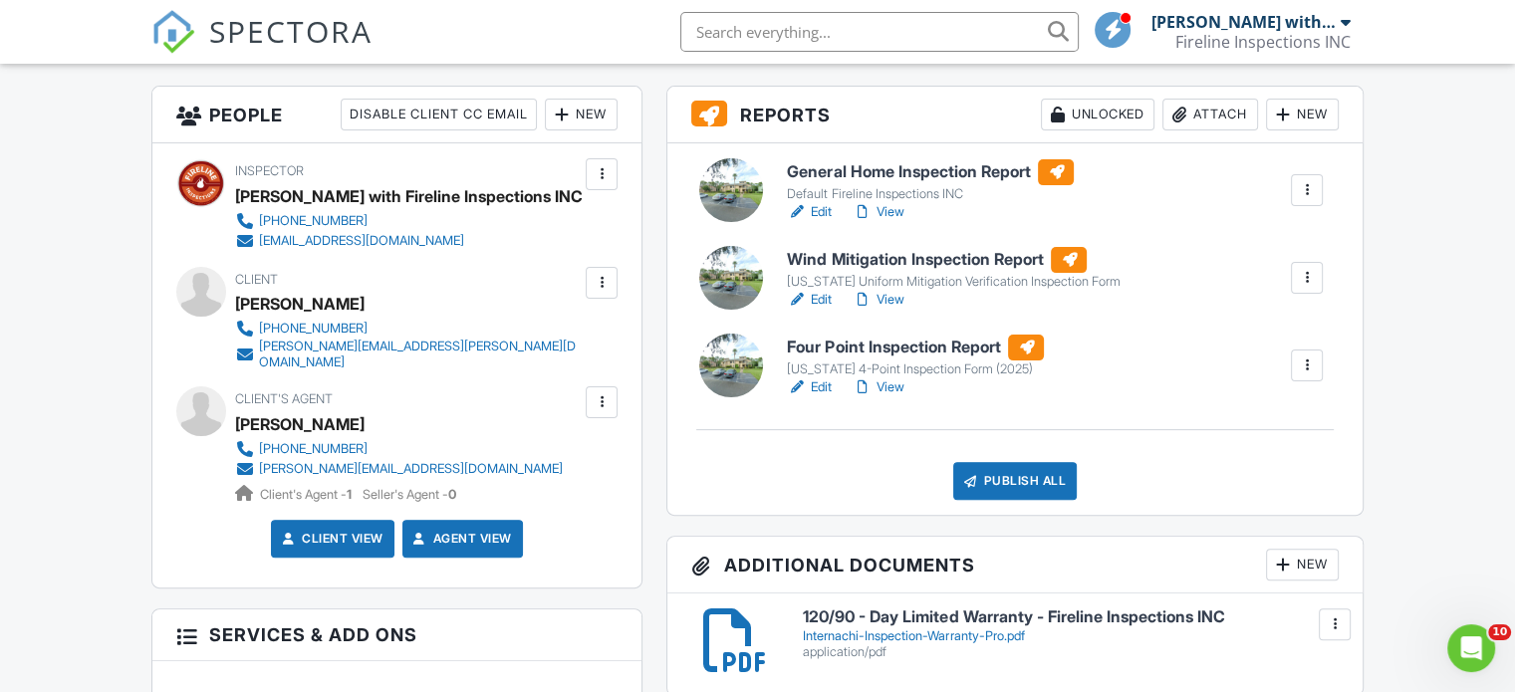
click at [602, 266] on div "Inspector Thomas Ballard with Fireline Inspections INC 318-914-2258 firelineins…" at bounding box center [396, 365] width 489 height 444
click at [599, 282] on div at bounding box center [602, 283] width 20 height 20
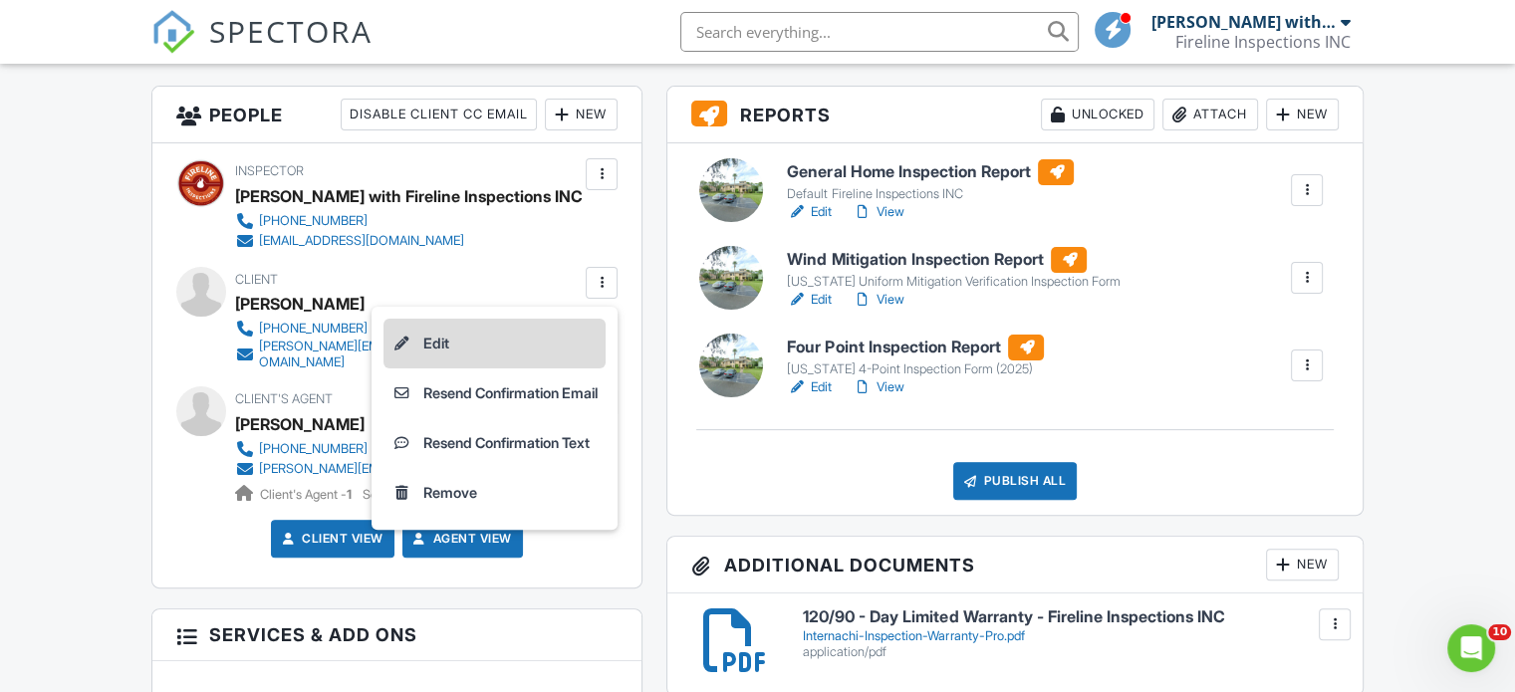
click at [499, 341] on li "Edit" at bounding box center [495, 344] width 222 height 50
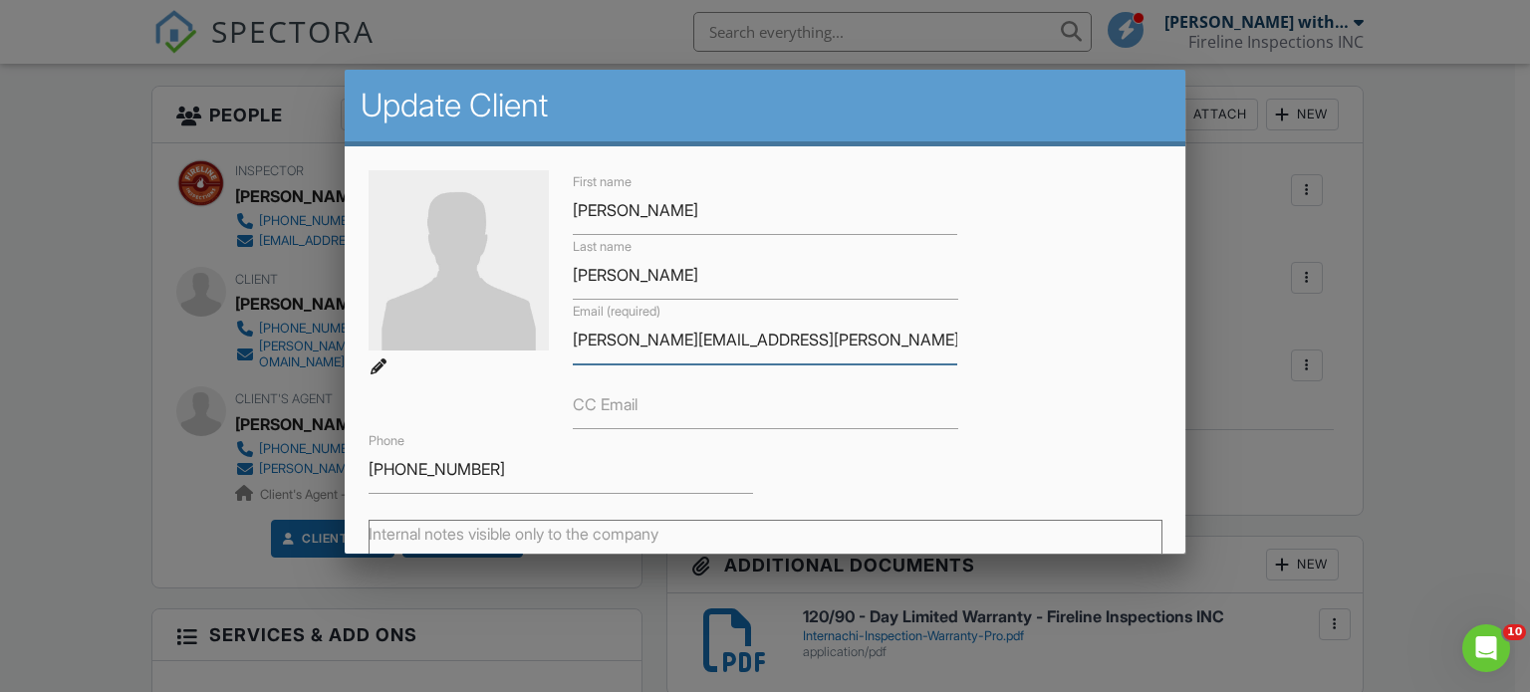
click at [657, 351] on input "[PERSON_NAME][EMAIL_ADDRESS][PERSON_NAME][DOMAIN_NAME]" at bounding box center [765, 340] width 385 height 49
click at [478, 453] on input "[PHONE_NUMBER]" at bounding box center [561, 469] width 385 height 49
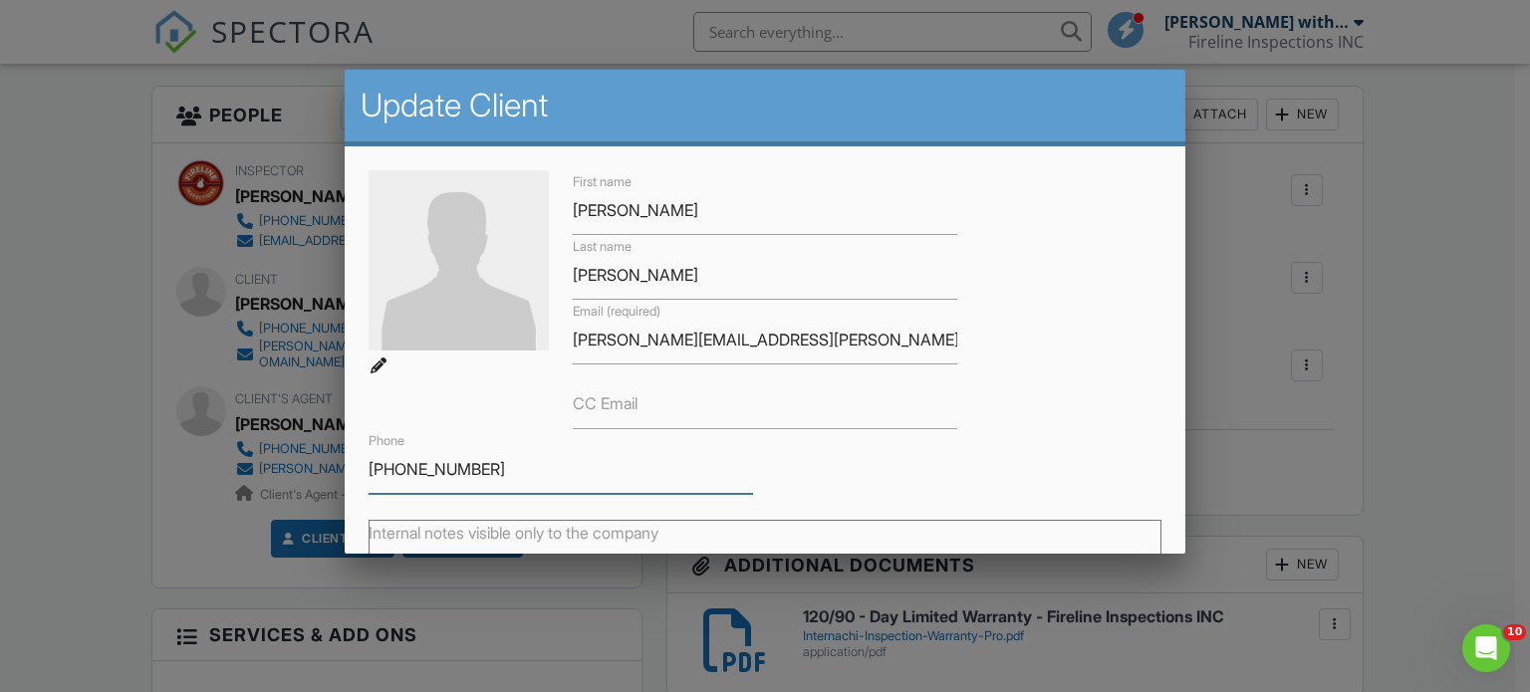
click at [478, 453] on input "[PHONE_NUMBER]" at bounding box center [561, 469] width 385 height 49
click at [0, 440] on div at bounding box center [765, 333] width 1530 height 866
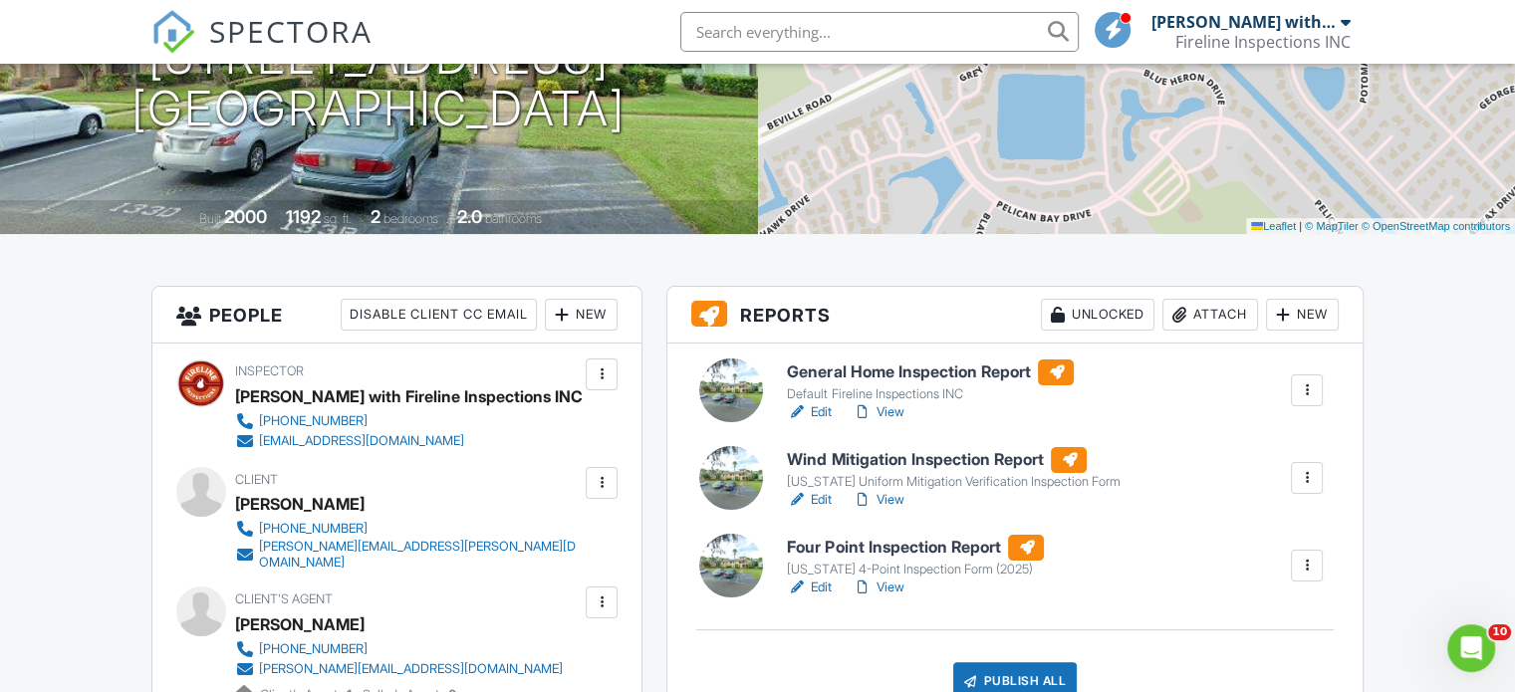
scroll to position [299, 0]
drag, startPoint x: 356, startPoint y: 505, endPoint x: 238, endPoint y: 498, distance: 117.8
click at [238, 498] on div "[PERSON_NAME]" at bounding box center [416, 503] width 362 height 30
copy div "[PERSON_NAME]"
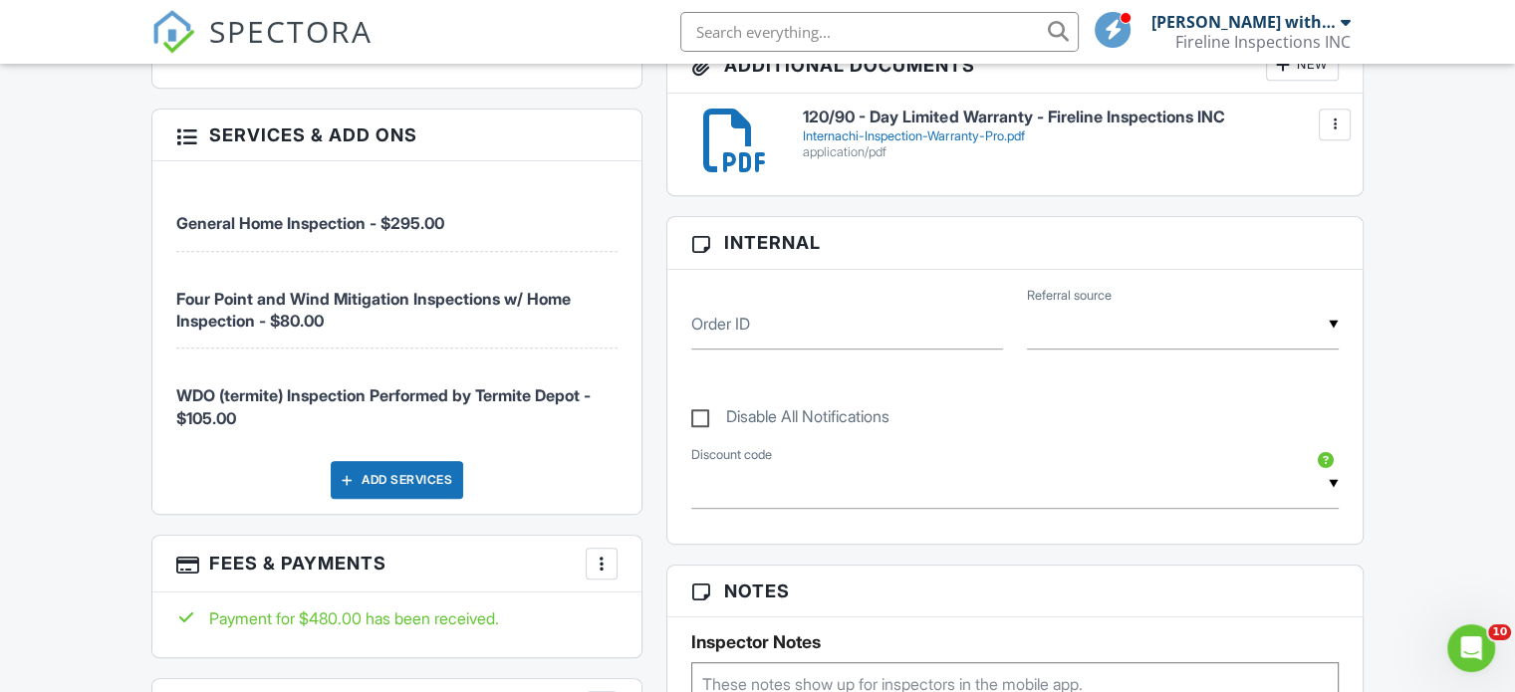
scroll to position [1196, 0]
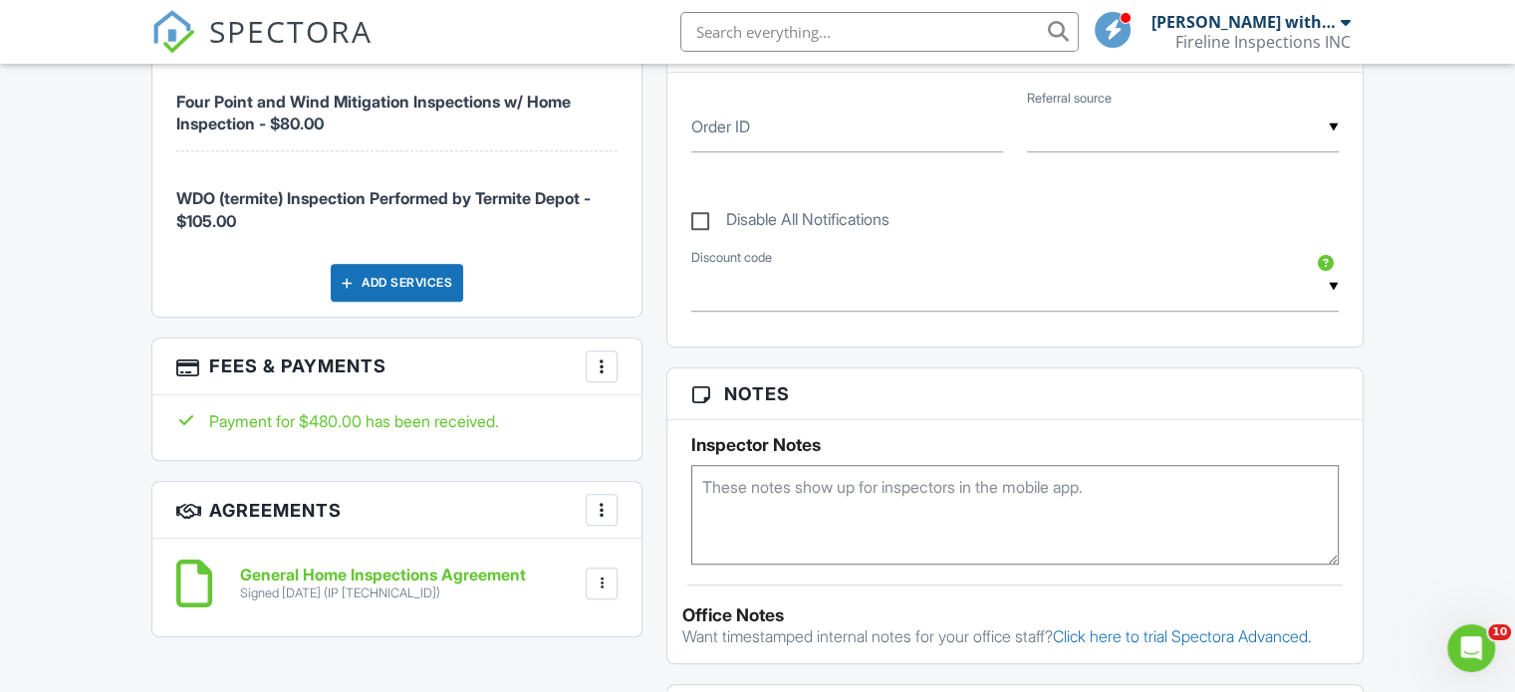
click at [595, 361] on div at bounding box center [602, 367] width 20 height 20
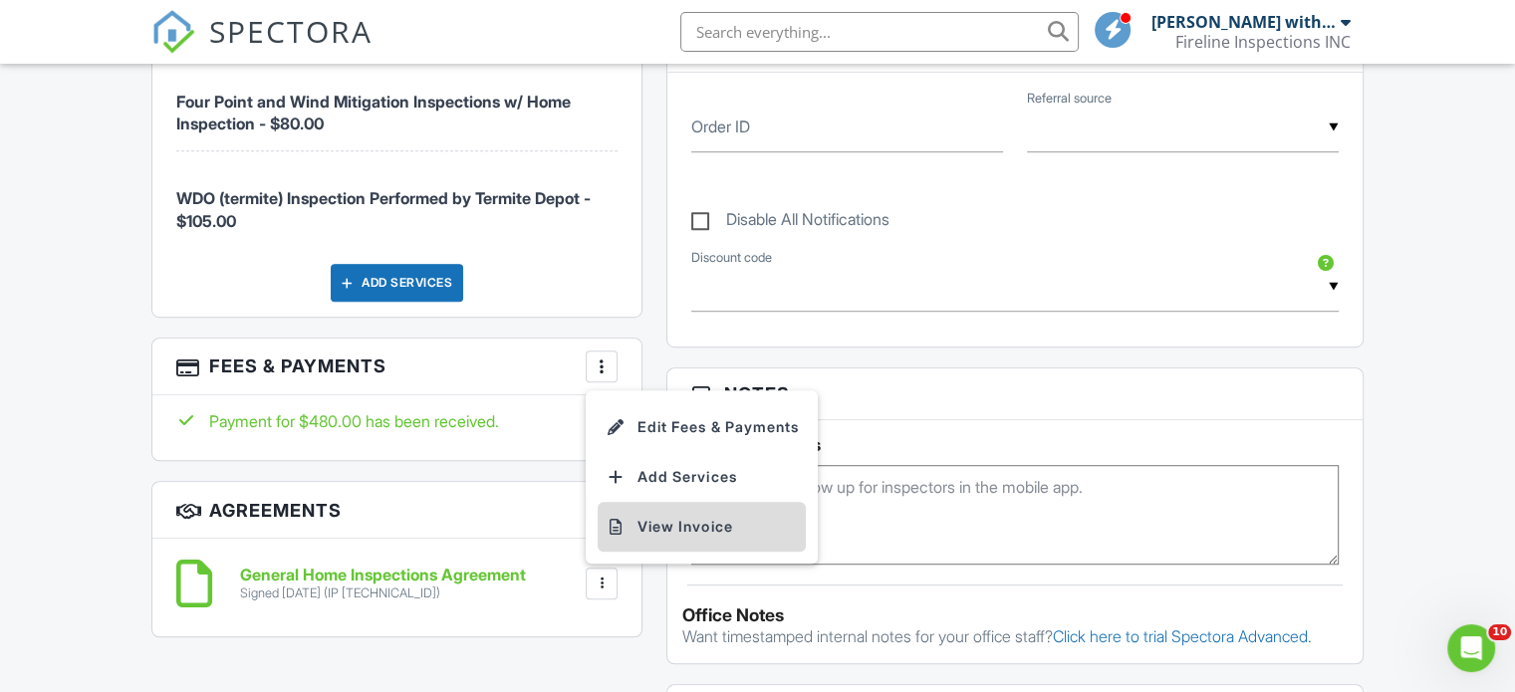
click at [686, 517] on li "View Invoice" at bounding box center [702, 527] width 208 height 50
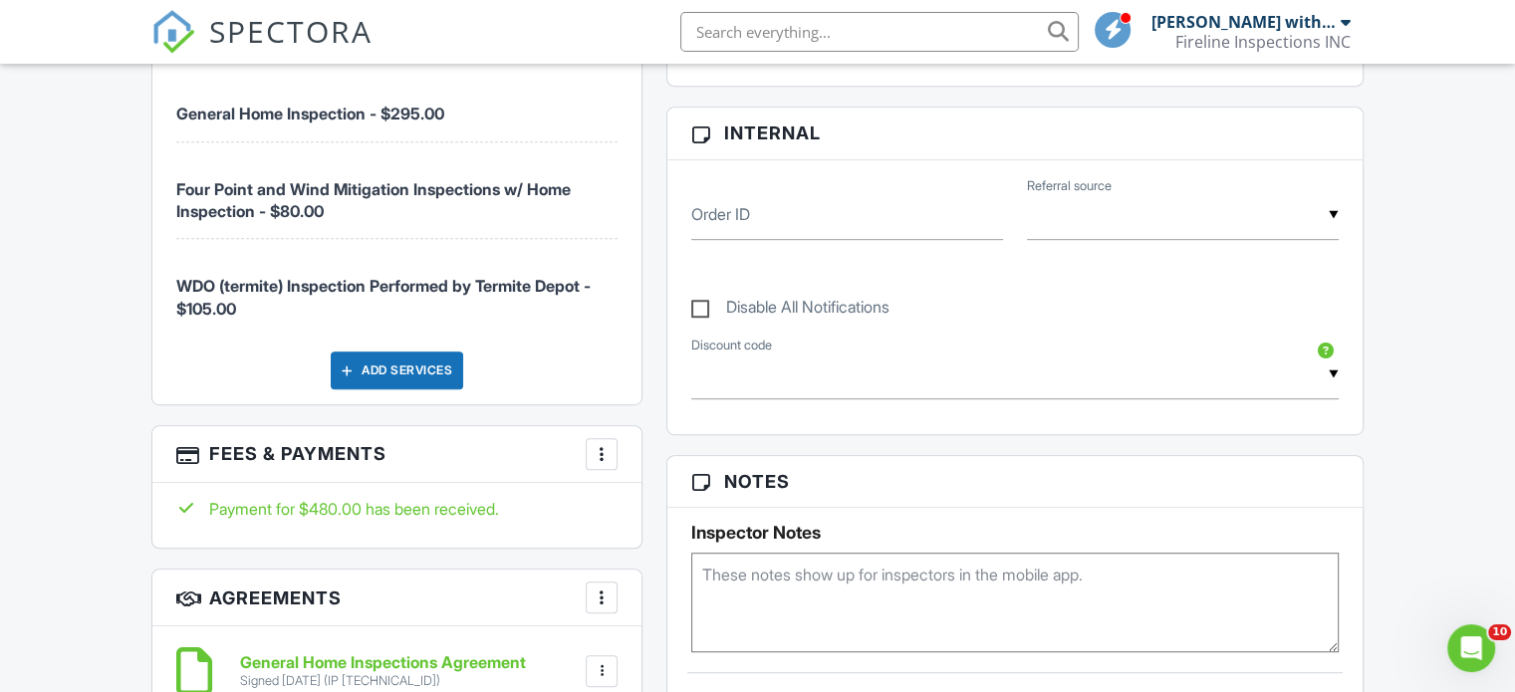
scroll to position [697, 0]
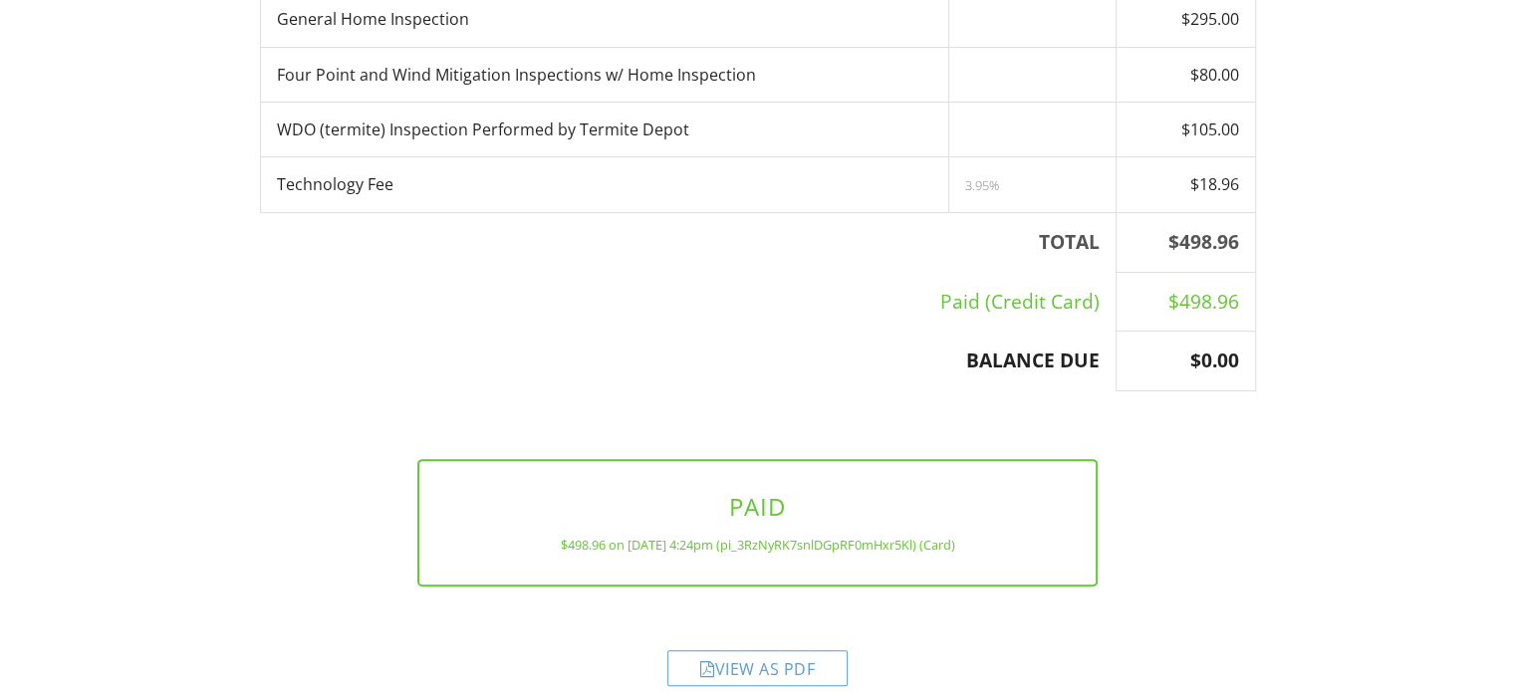
scroll to position [518, 0]
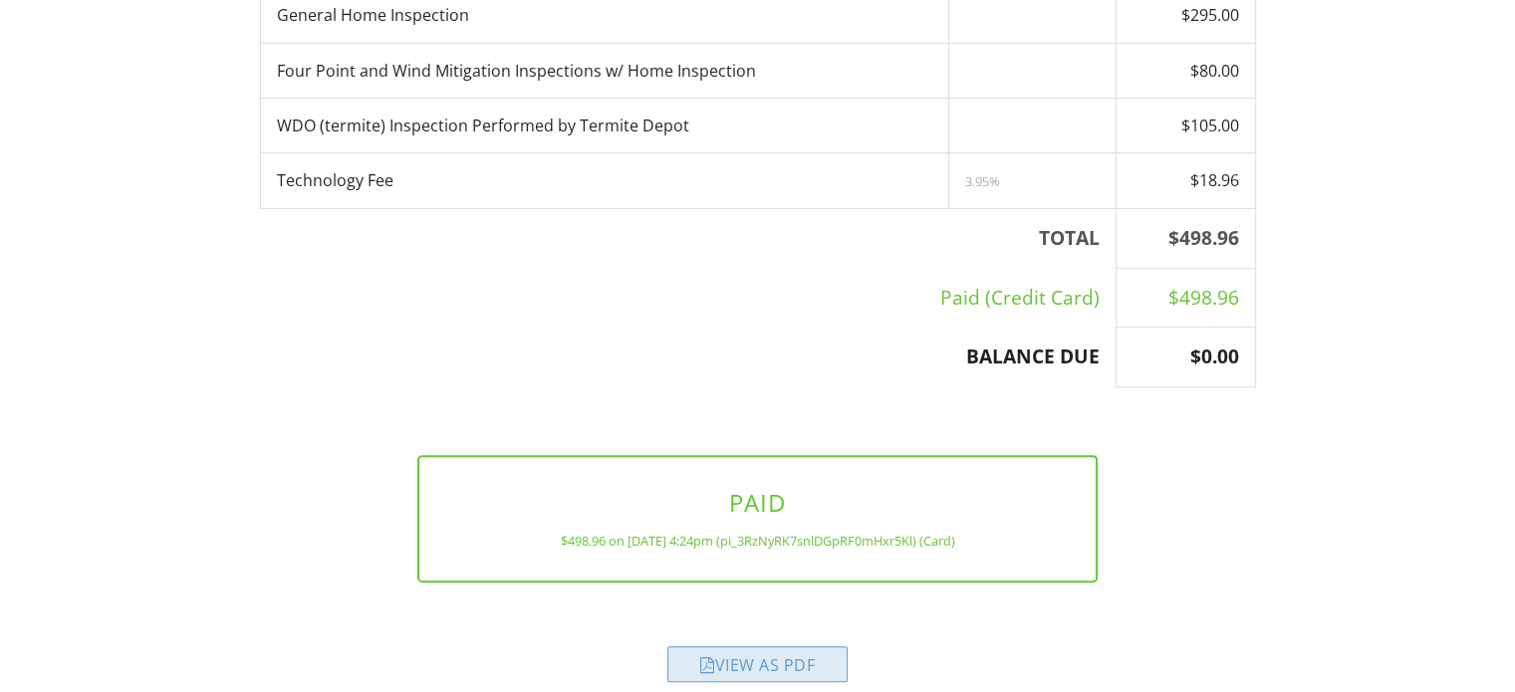
click at [797, 647] on div "View as PDF" at bounding box center [758, 665] width 180 height 36
